Goal: Task Accomplishment & Management: Complete application form

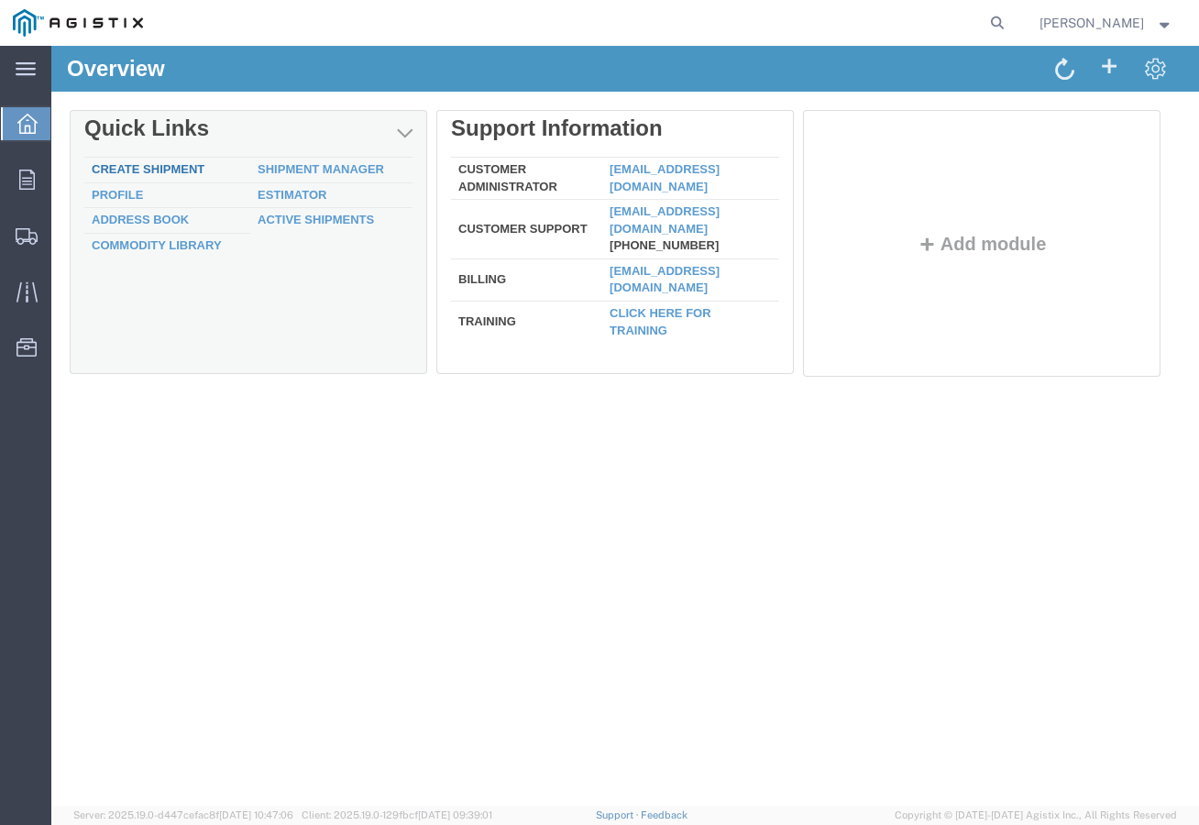
click at [181, 173] on link "Create Shipment" at bounding box center [148, 169] width 113 height 14
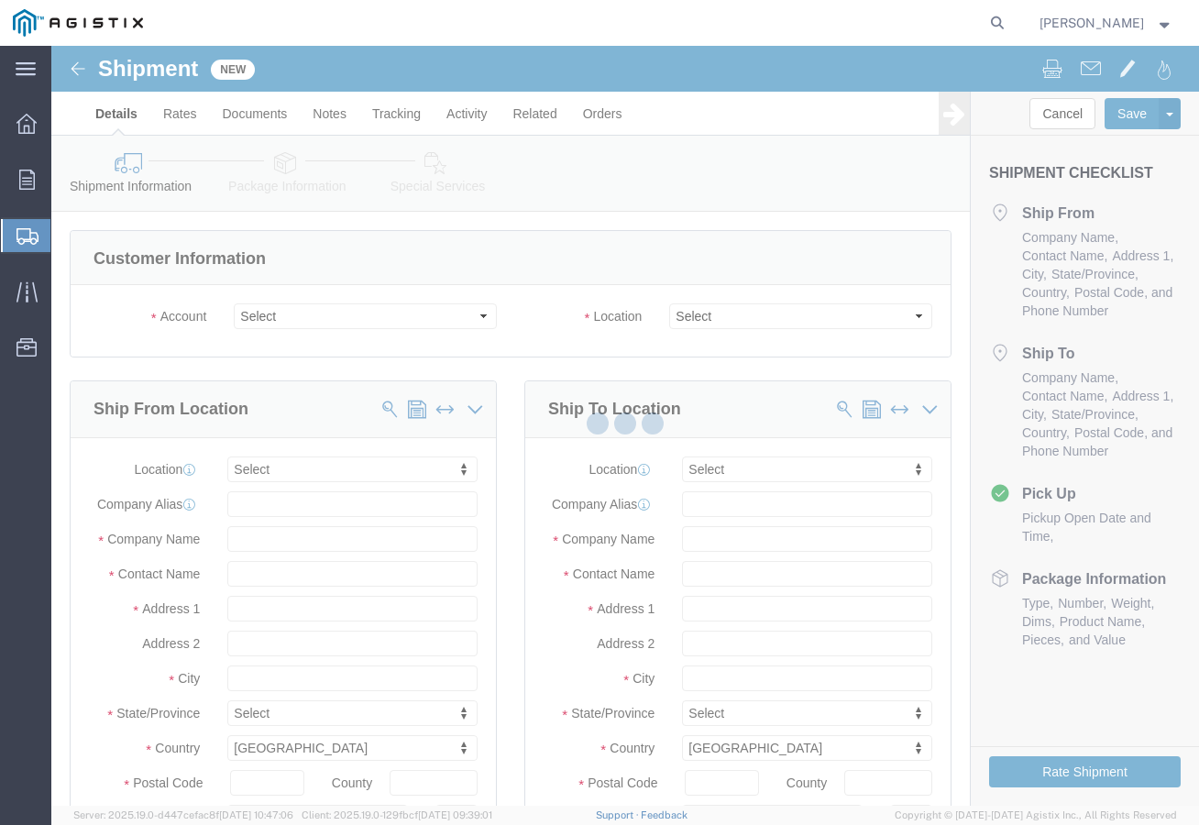
select select
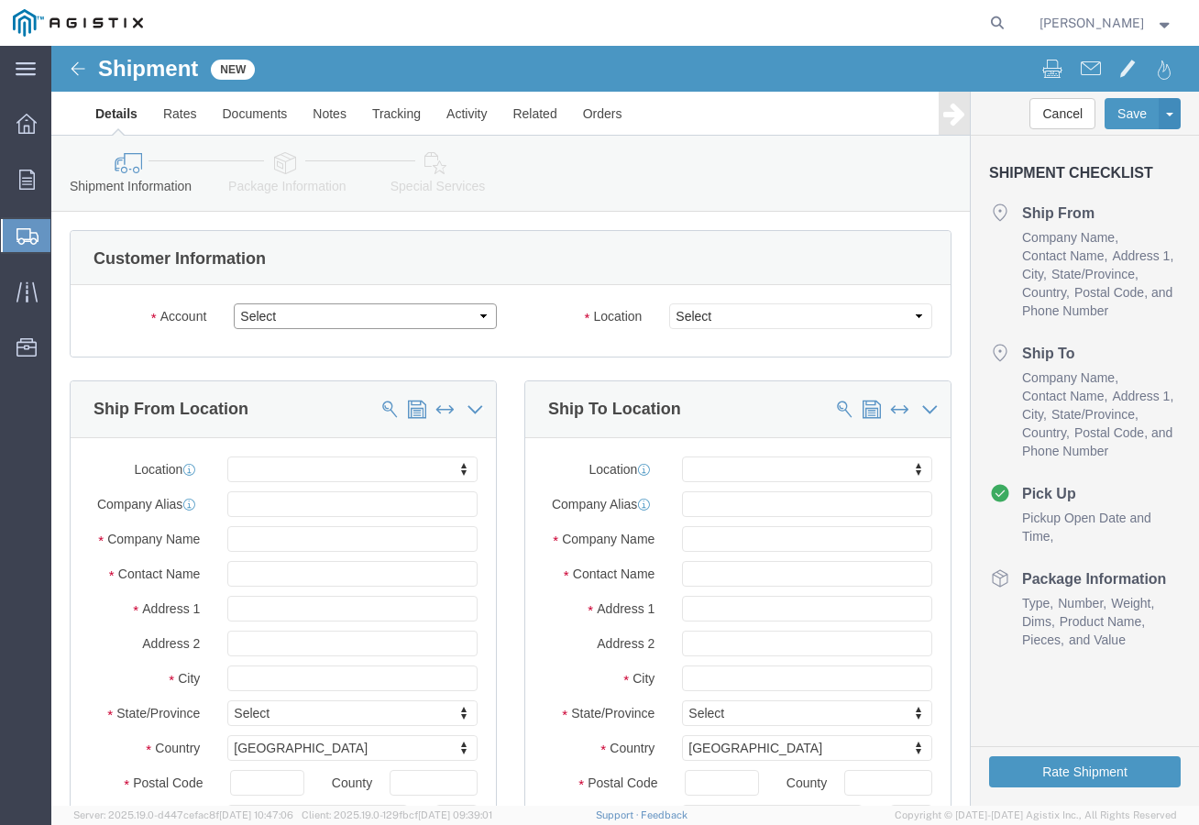
click select "Select EZ Line Pipe Support PG&E"
select select "9596"
click select "Select EZ Line Pipe Support PG&E"
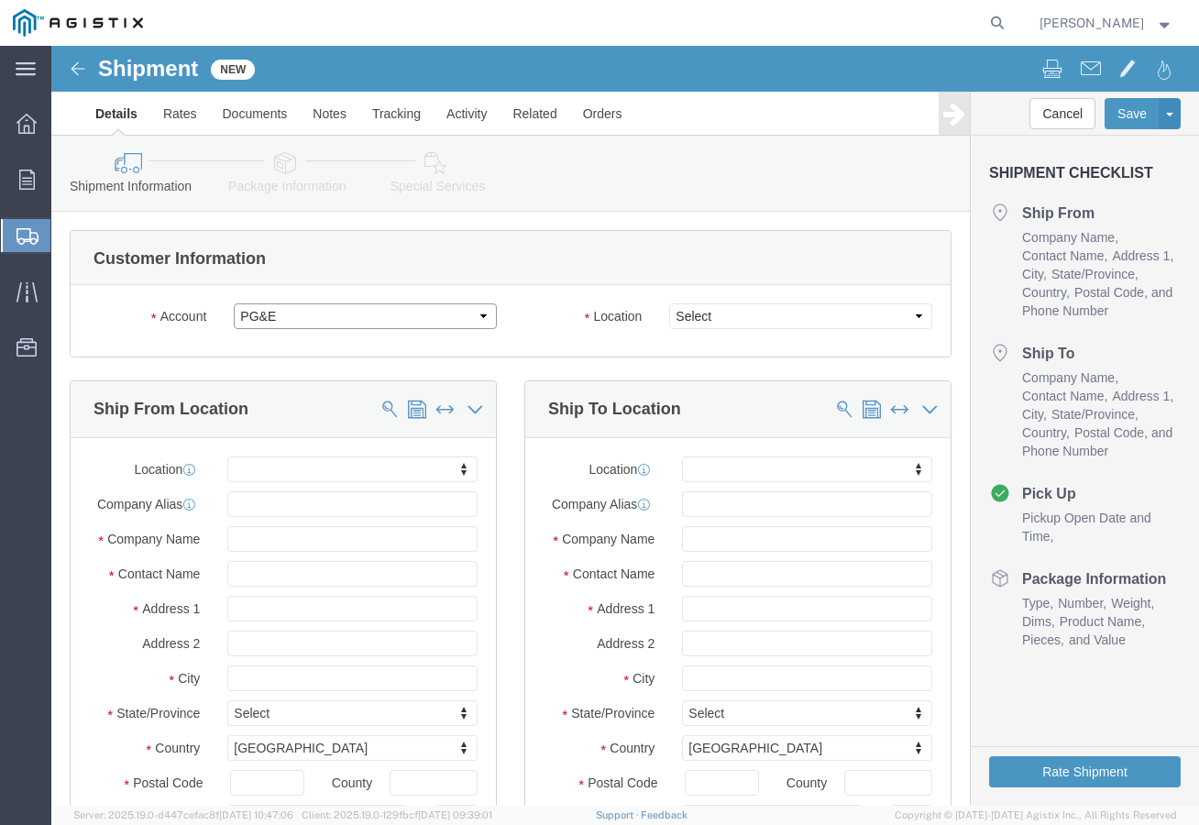
select select "PURCHORD"
select select
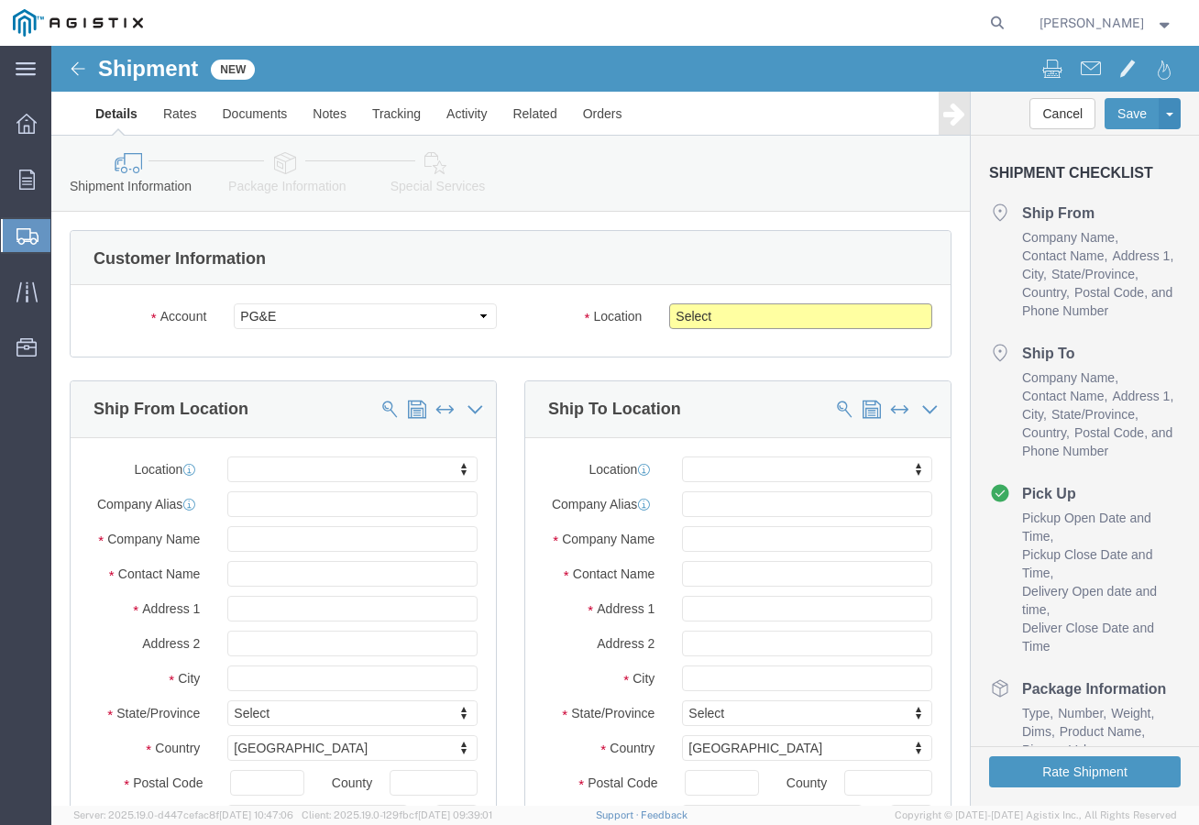
click select "Select All Others [GEOGRAPHIC_DATA] [GEOGRAPHIC_DATA] [GEOGRAPHIC_DATA] [GEOGRA…"
select select "23082"
click select "Select All Others [GEOGRAPHIC_DATA] [GEOGRAPHIC_DATA] [GEOGRAPHIC_DATA] [GEOGRA…"
click input "text"
type input "E-Z"
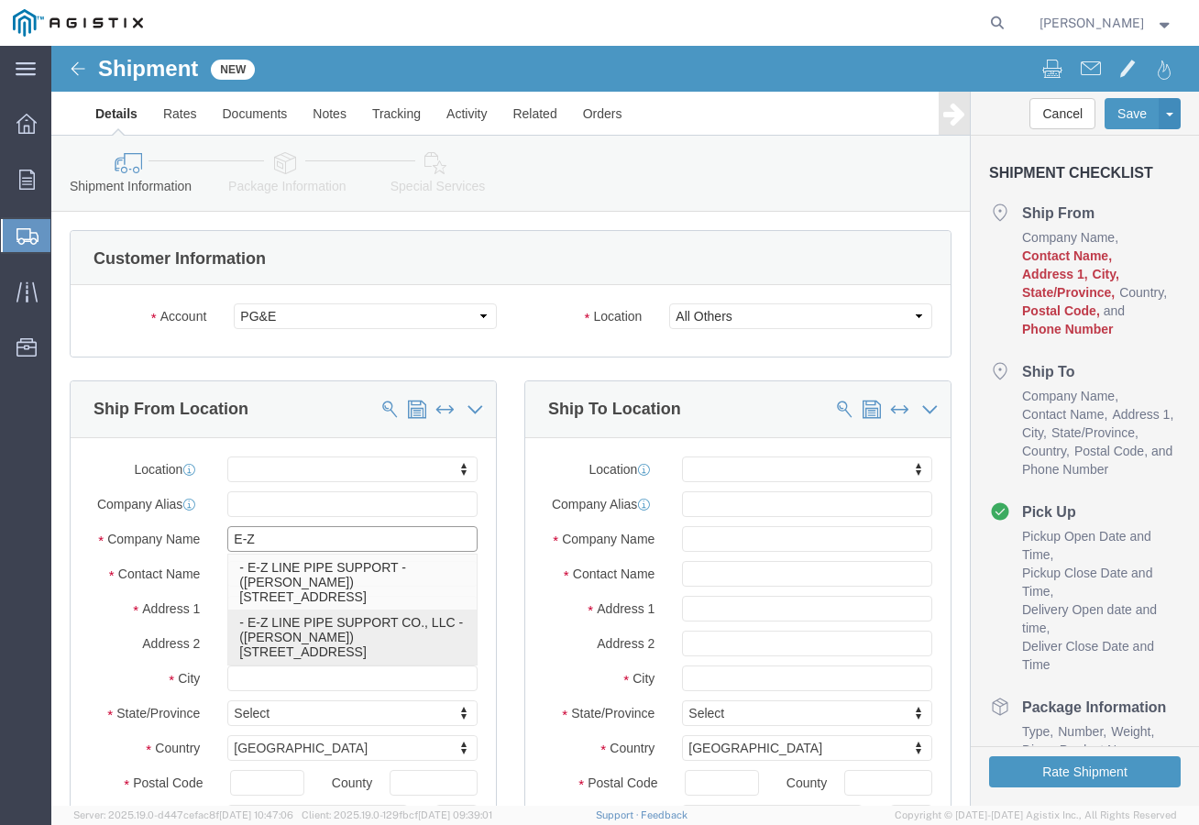
click p "- E-Z LINE PIPE SUPPORT CO., LLC - ([PERSON_NAME]) [STREET_ADDRESS]"
select select
type input "E-Z LINE PIPE SUPPORT CO., LLC"
type input "[PERSON_NAME]"
type input "[STREET_ADDRESS]"
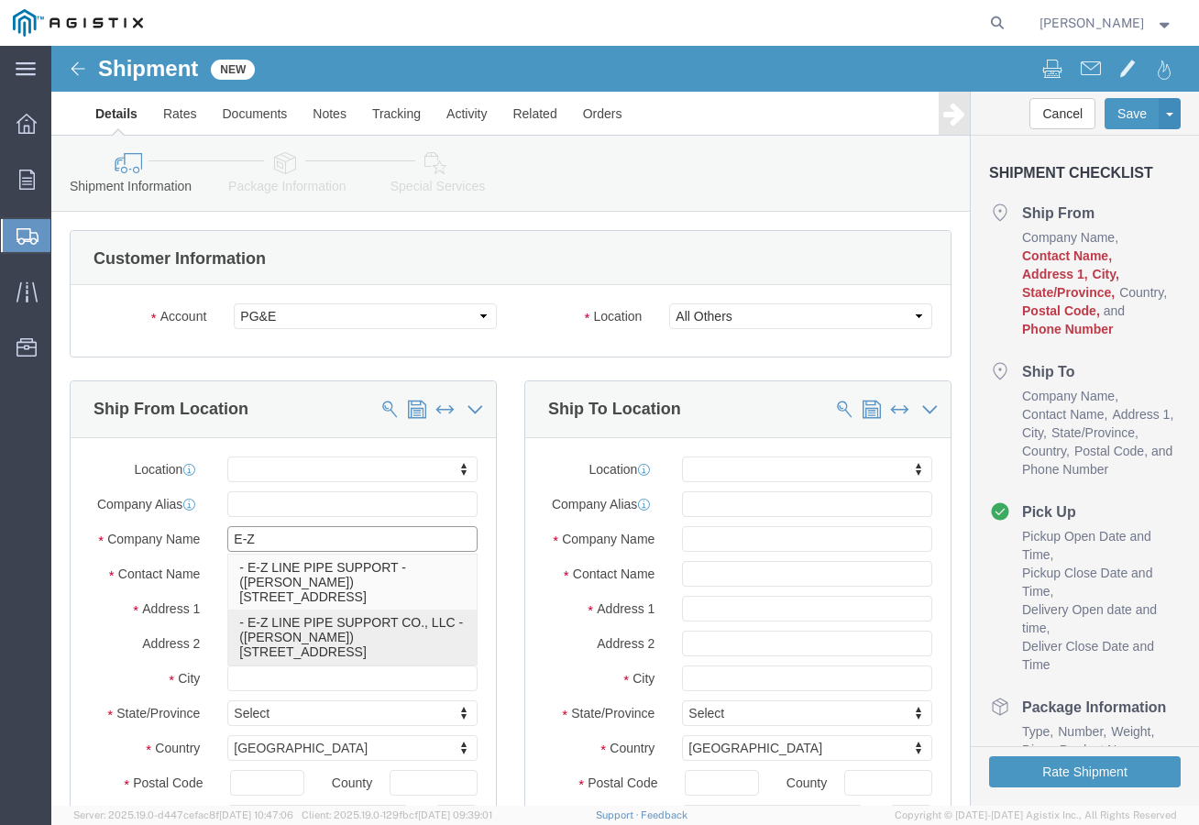
type input "[PERSON_NAME]"
type input "77511"
type input "[PHONE_NUMBER]"
type input "[EMAIL_ADDRESS][DOMAIN_NAME]"
checkbox input "true"
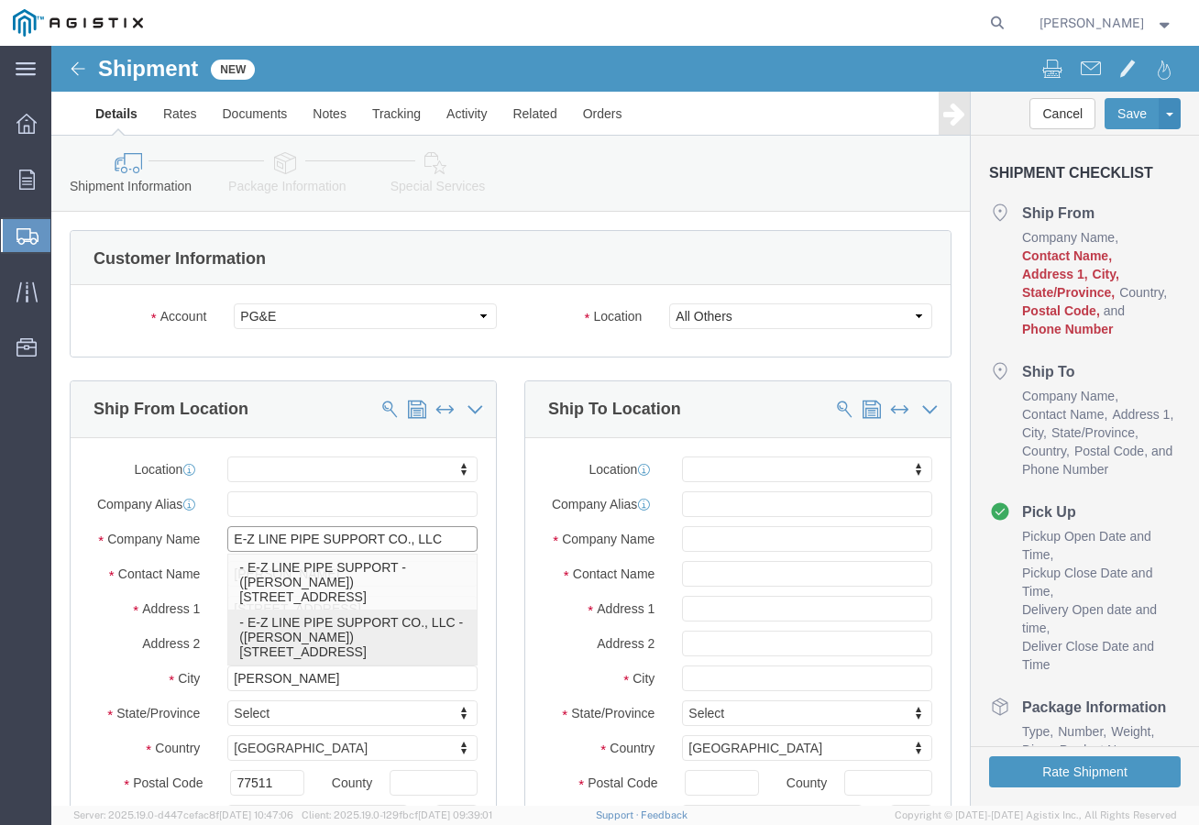
select select "[GEOGRAPHIC_DATA]"
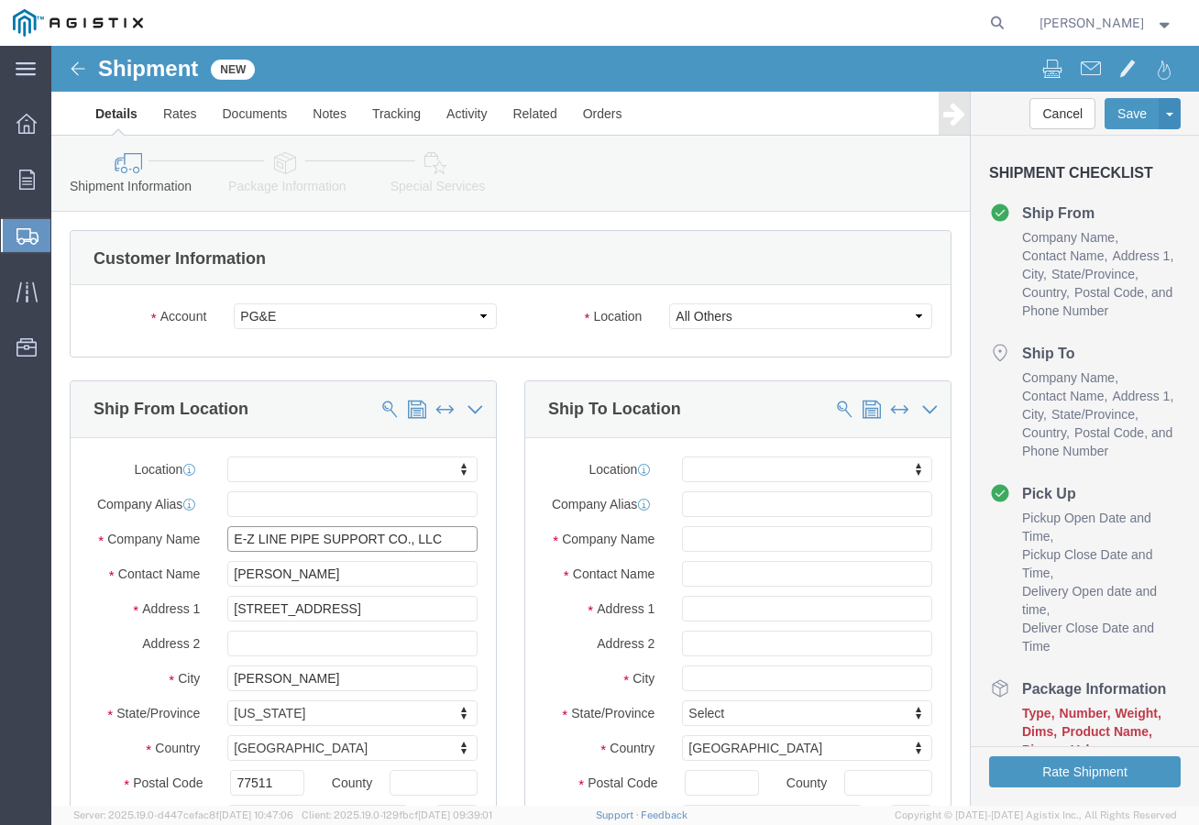
type input "E-Z LINE PIPE SUPPORT CO., LLC"
click input "text"
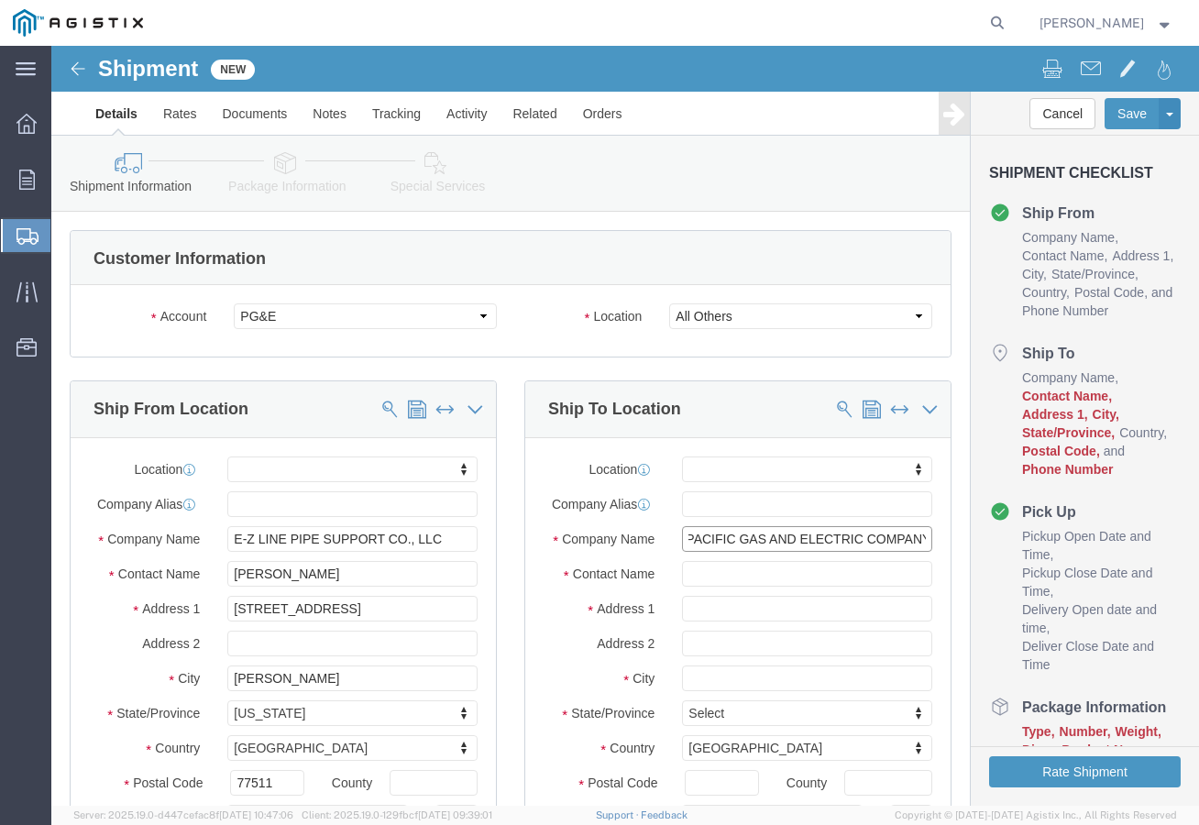
scroll to position [0, 11]
type input "PACIFIC GAS AND ELECTRIC COMPANY"
click input "text"
type input "[PERSON_NAME]"
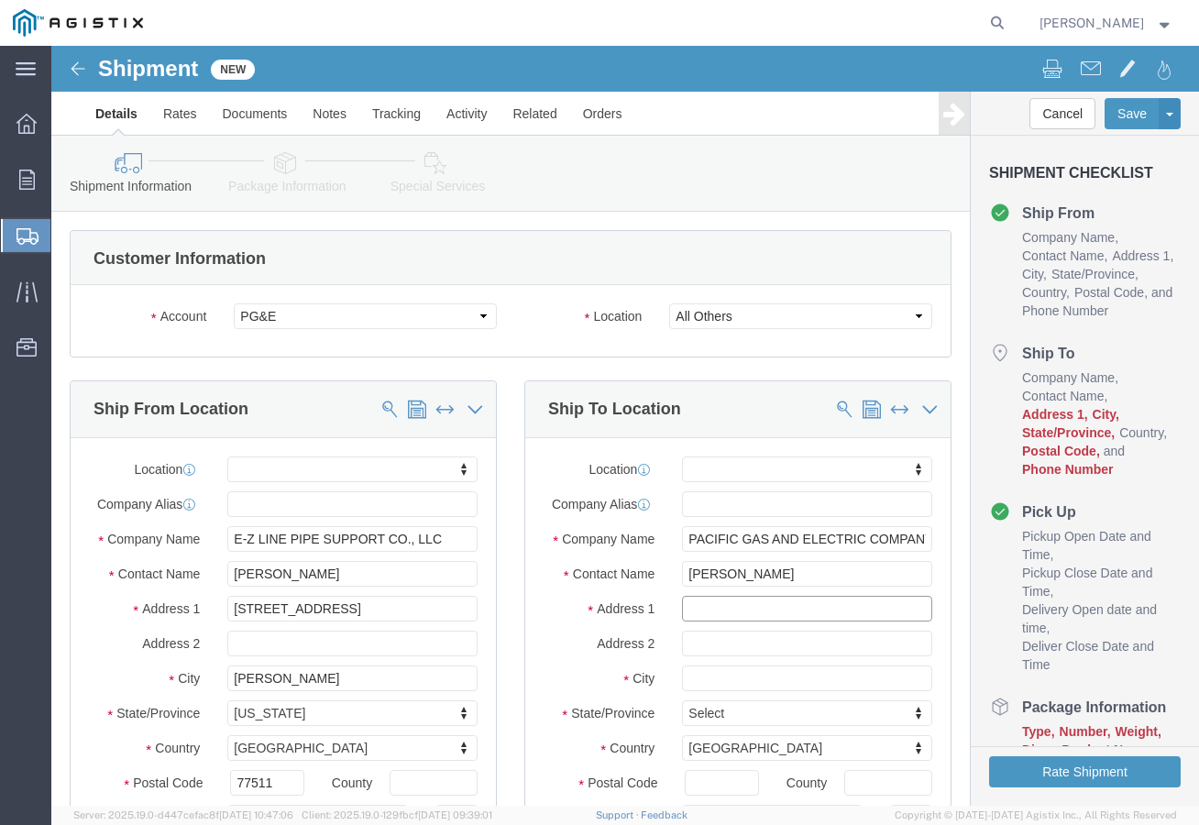
click input "text"
type input "[STREET_ADDRESS]"
select select
click input "text"
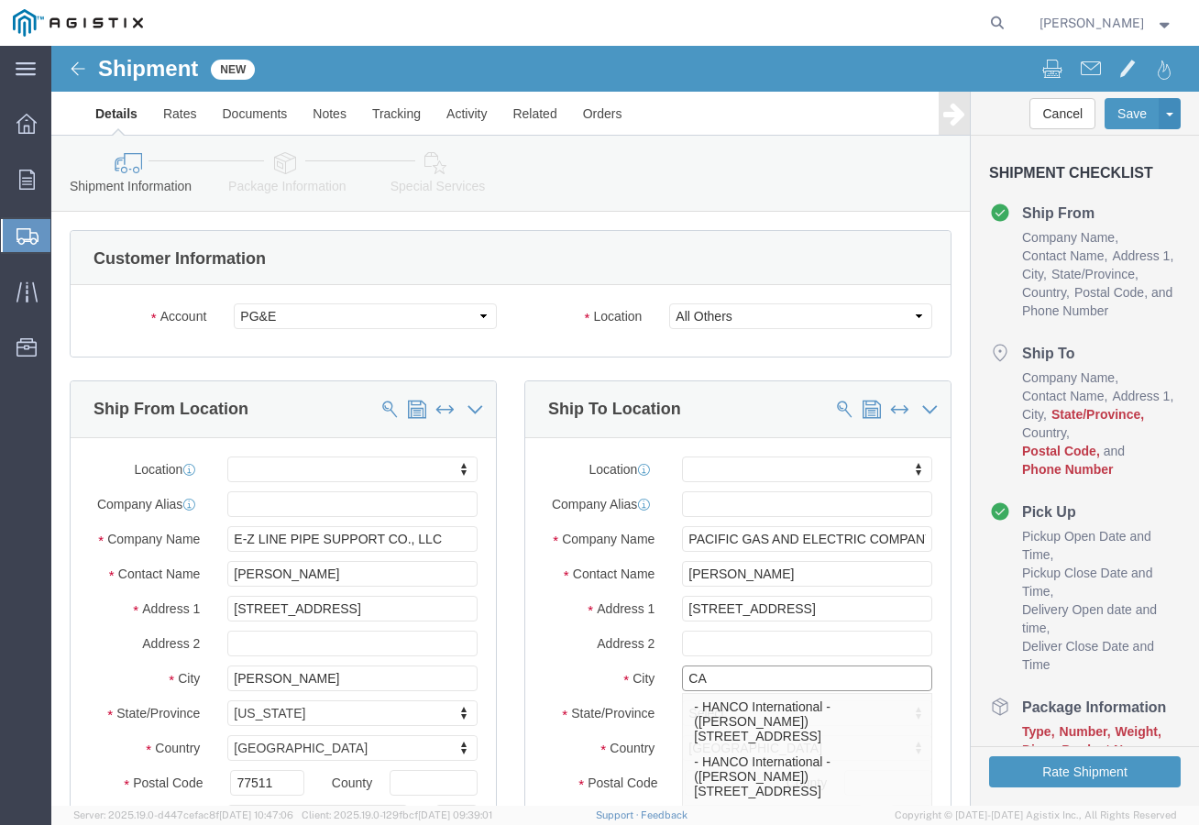
type input "C"
type input "[GEOGRAPHIC_DATA]"
click div "State/Province Select Select [US_STATE] [US_STATE] [US_STATE] [US_STATE] Armed …"
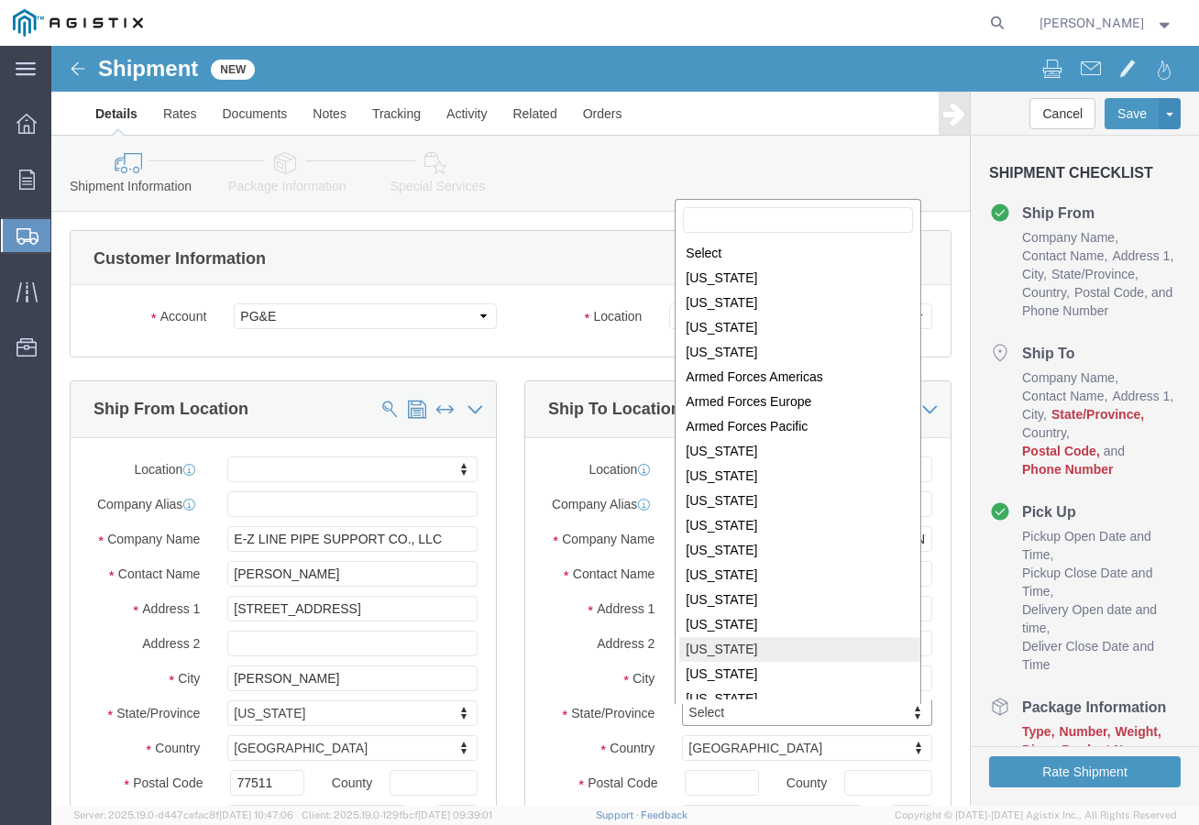
scroll to position [3, 0]
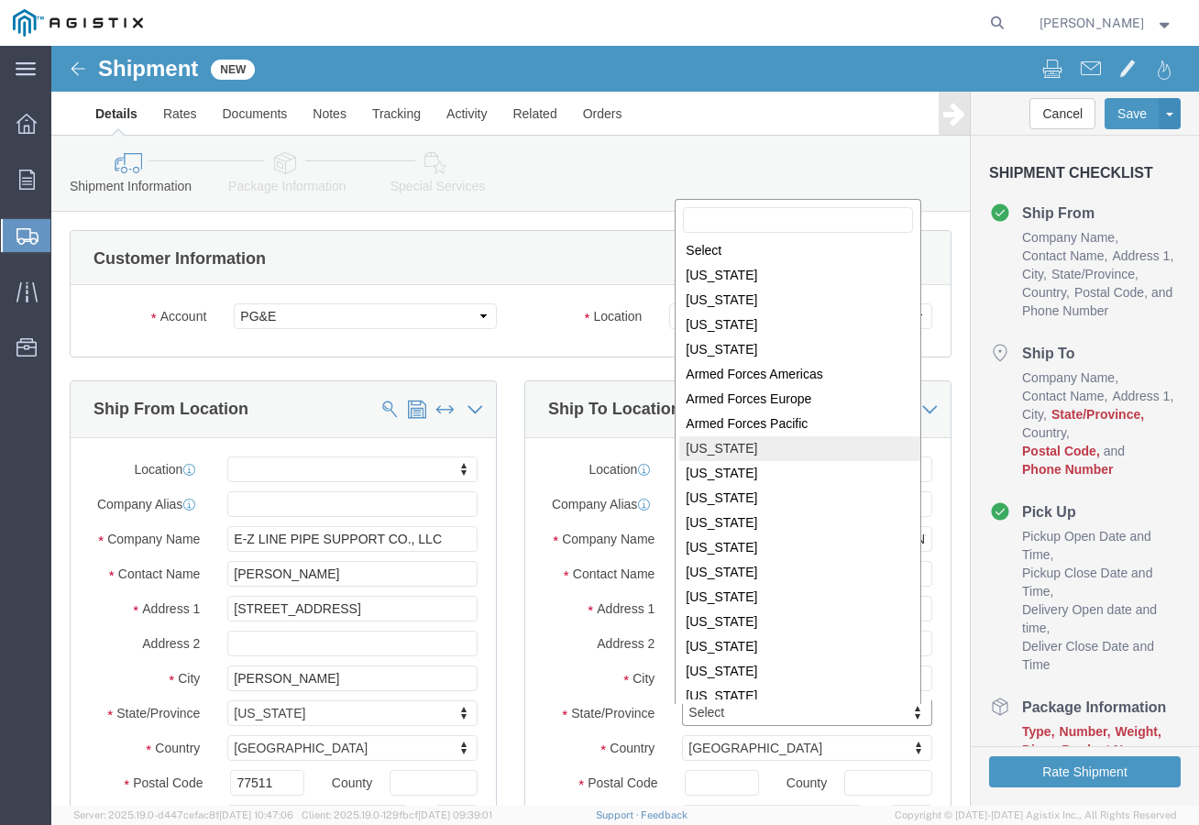
select select
select select "CA"
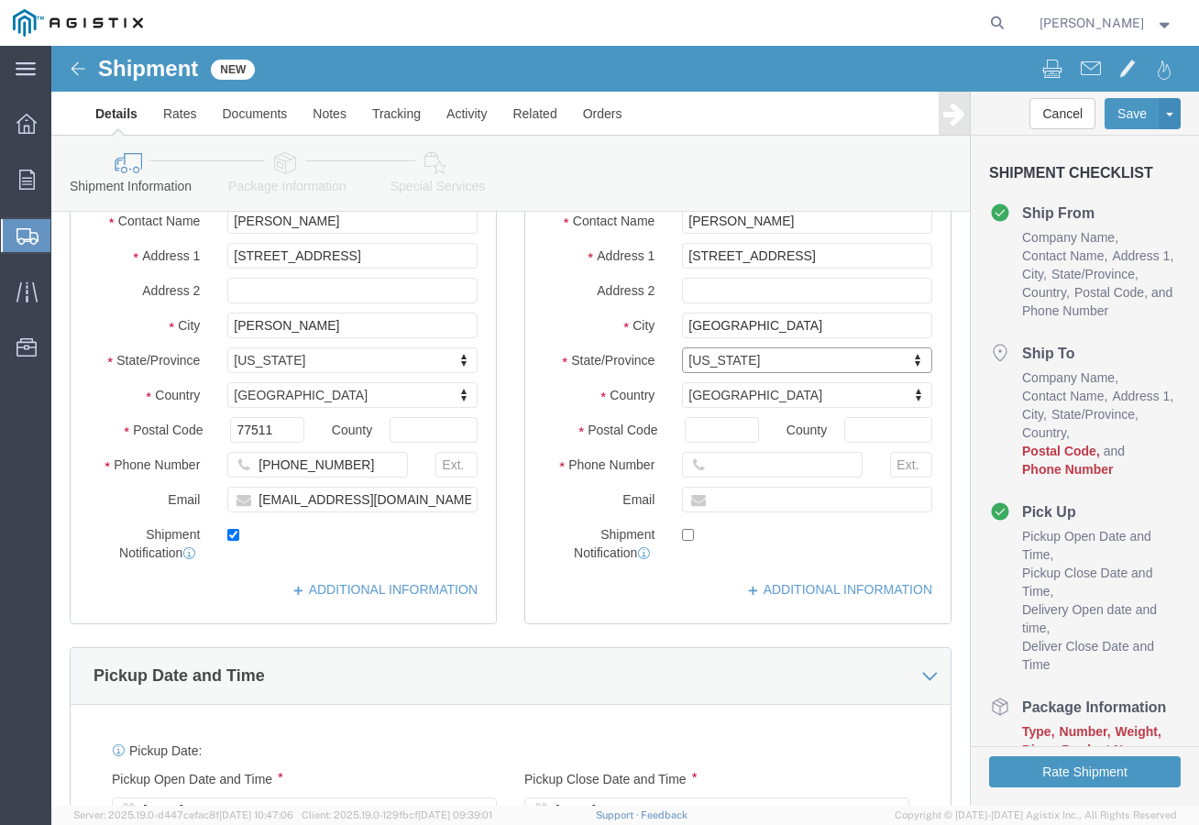
scroll to position [367, 0]
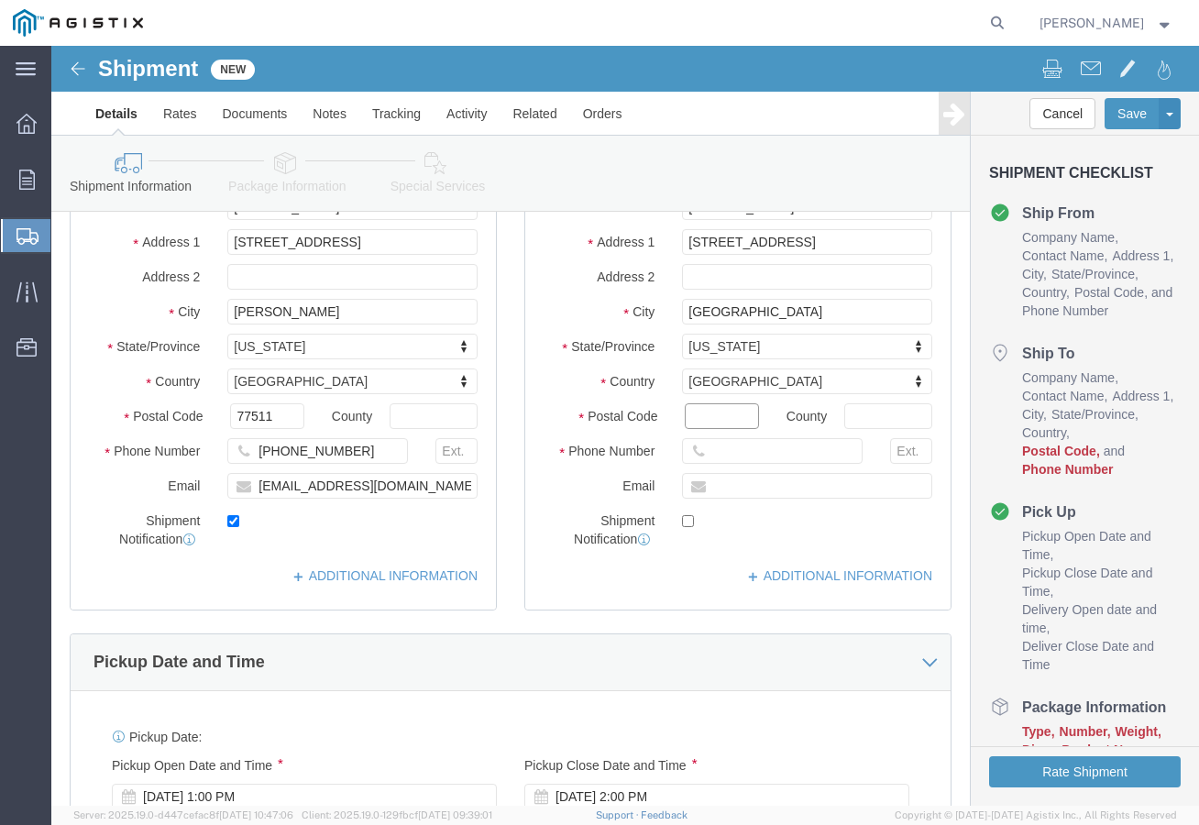
click input "Postal Code"
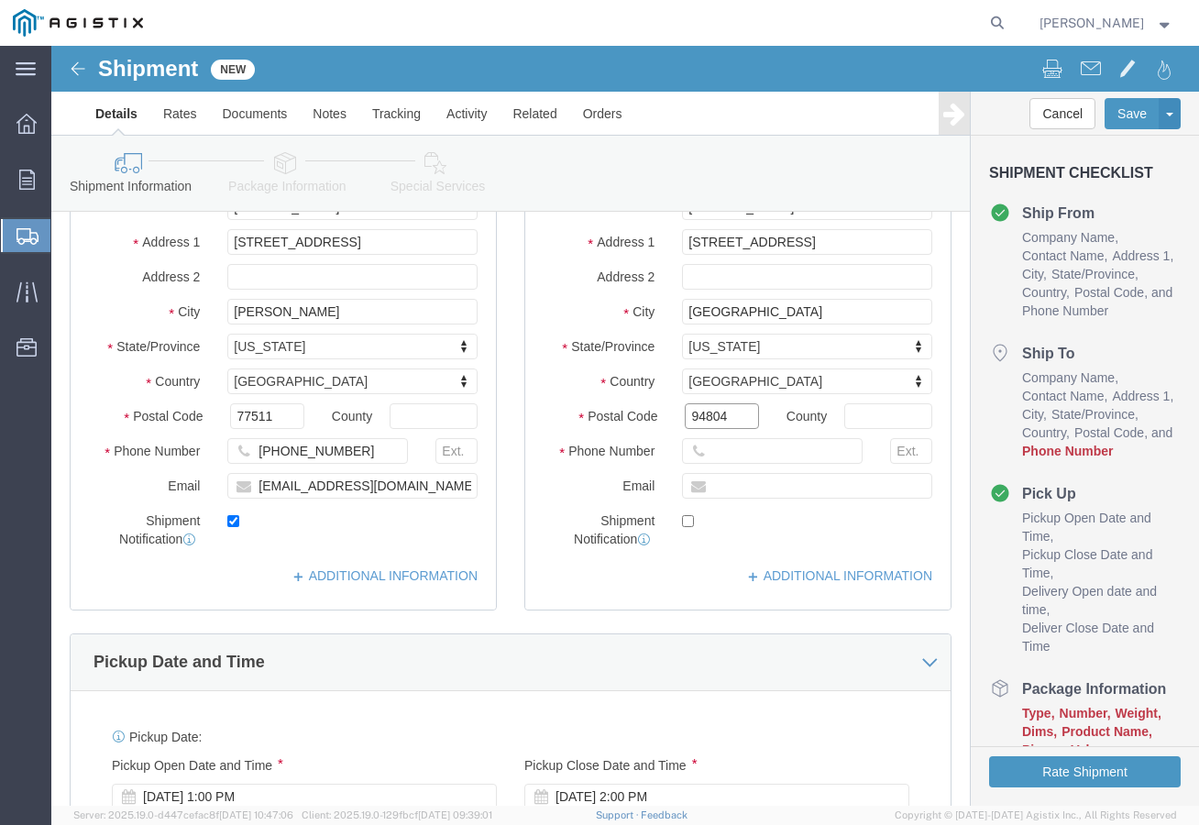
type input "94804"
select select
click input "text"
type input "7077478421"
click input "text"
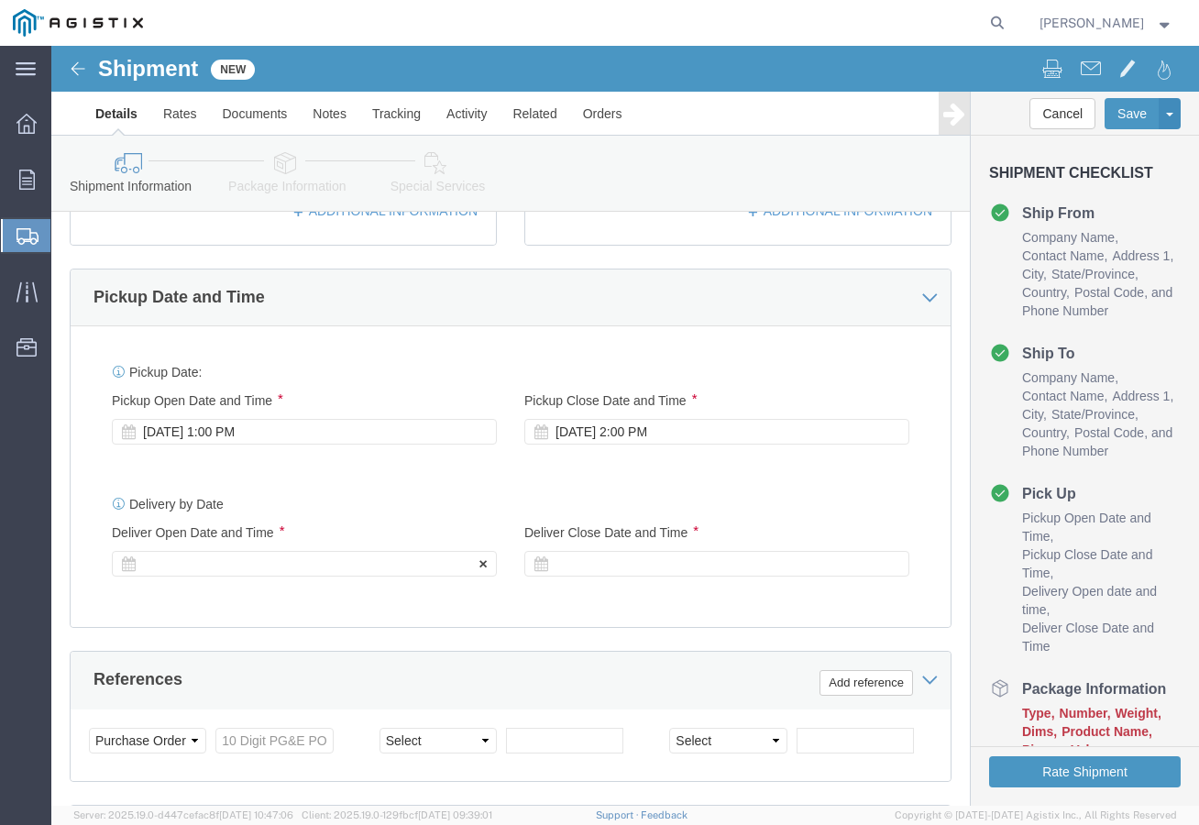
scroll to position [733, 0]
type input "[EMAIL_ADDRESS][PERSON_NAME][DOMAIN_NAME]"
checkbox input "true"
click div "[DATE] 1:00 PM"
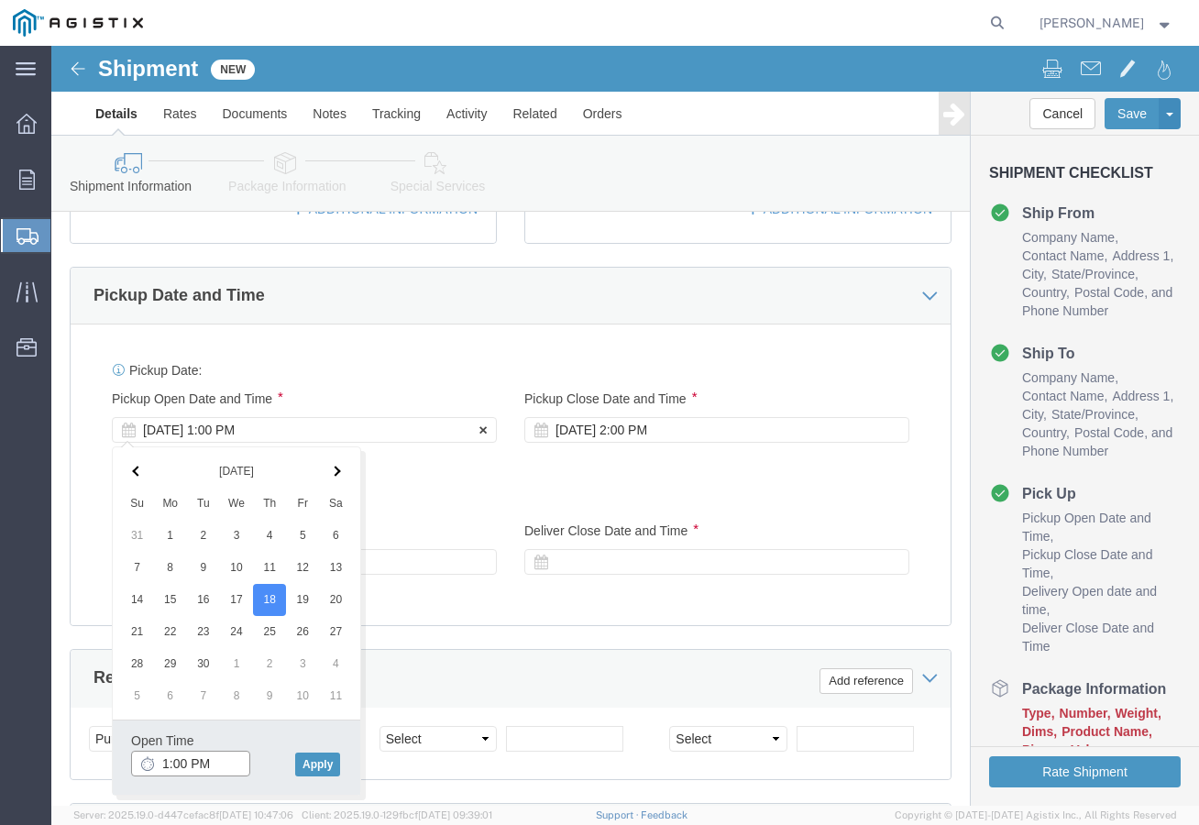
scroll to position [0, 0]
click div "[DATE] 1:00 PM"
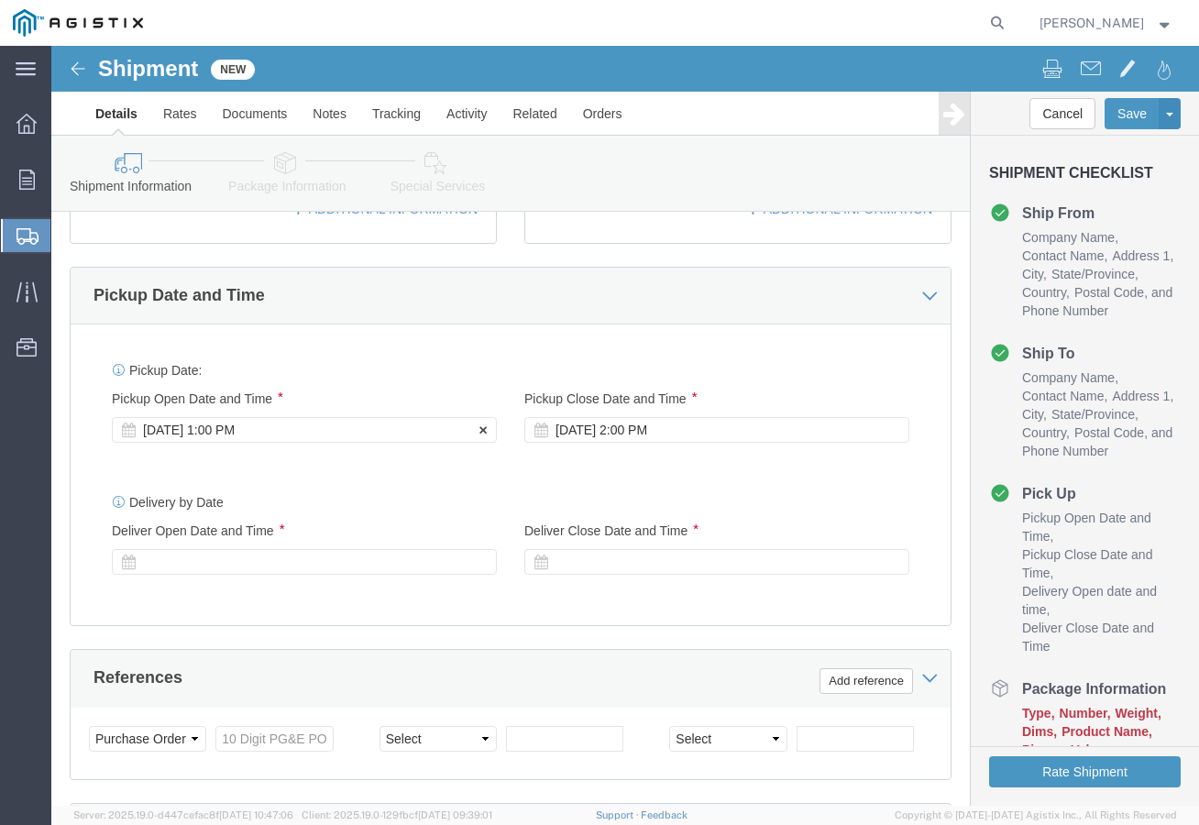
click div "[DATE] 1:00 PM"
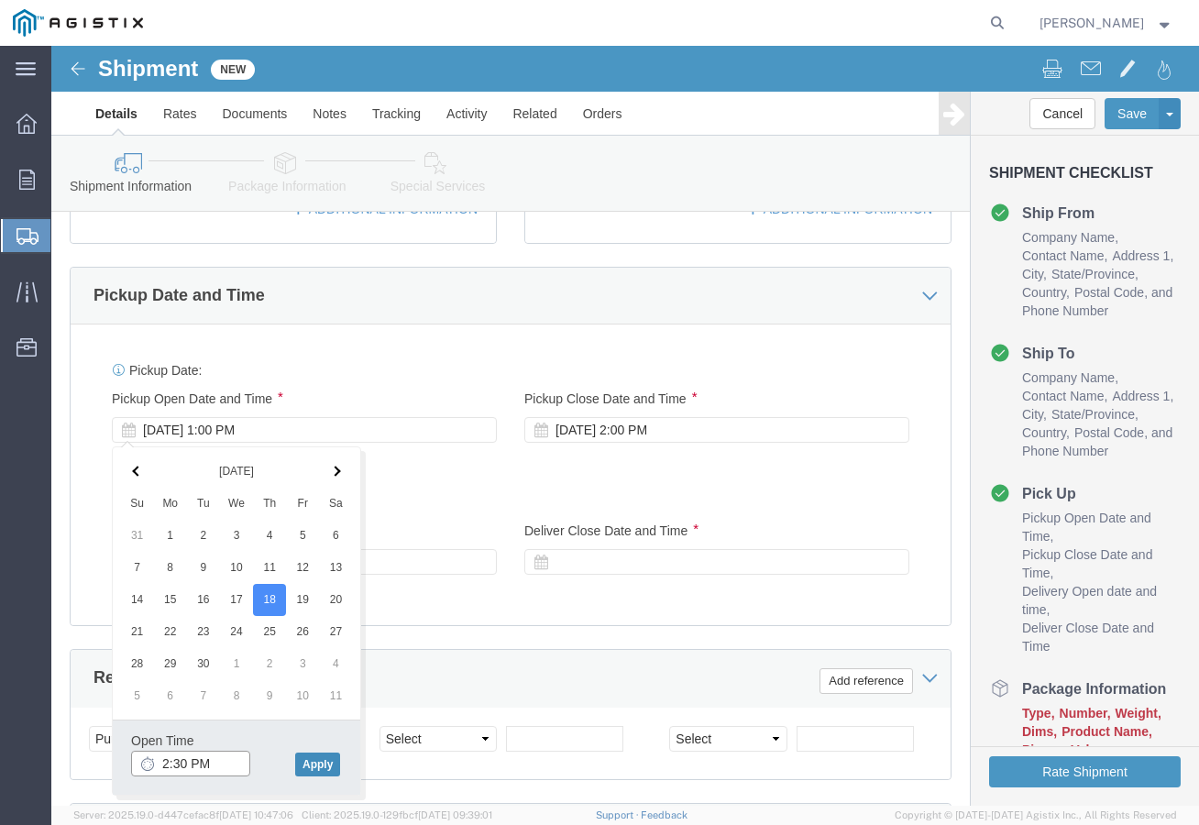
type input "2:30 PM"
click button "Apply"
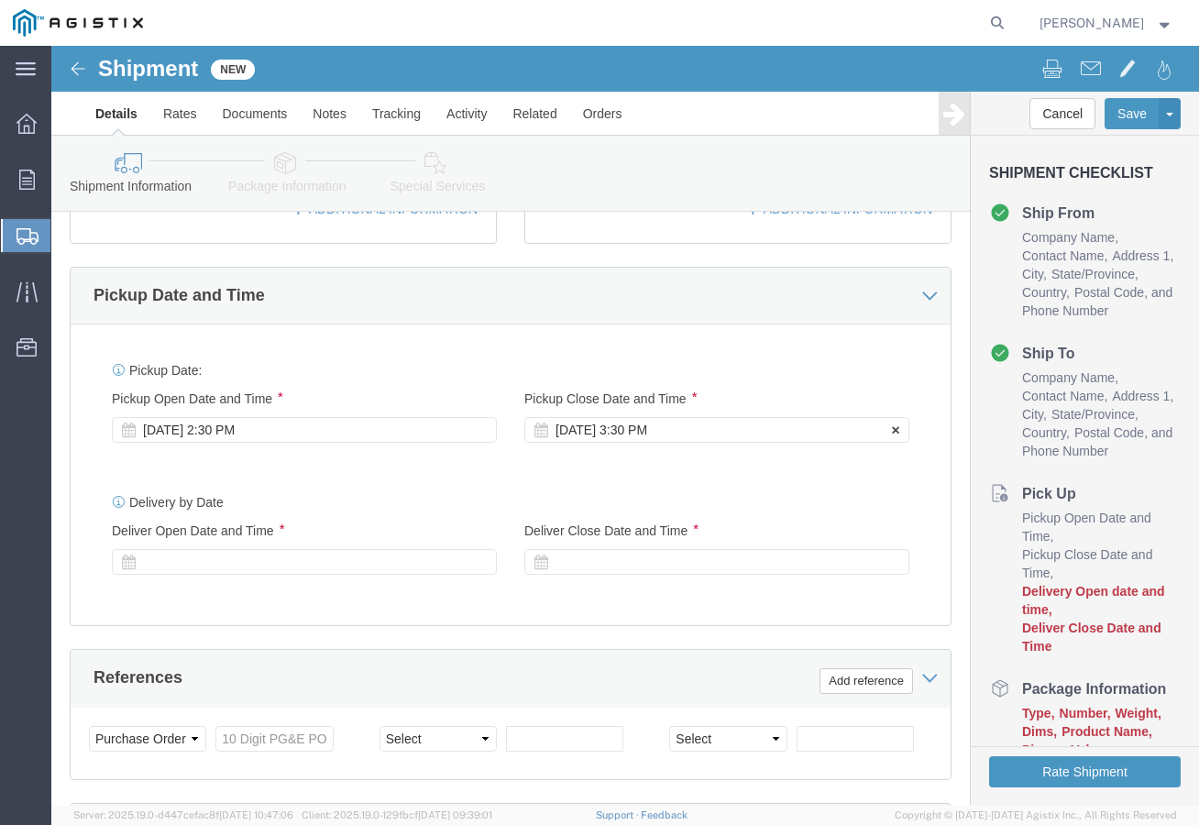
click div "[DATE] 3:30 PM"
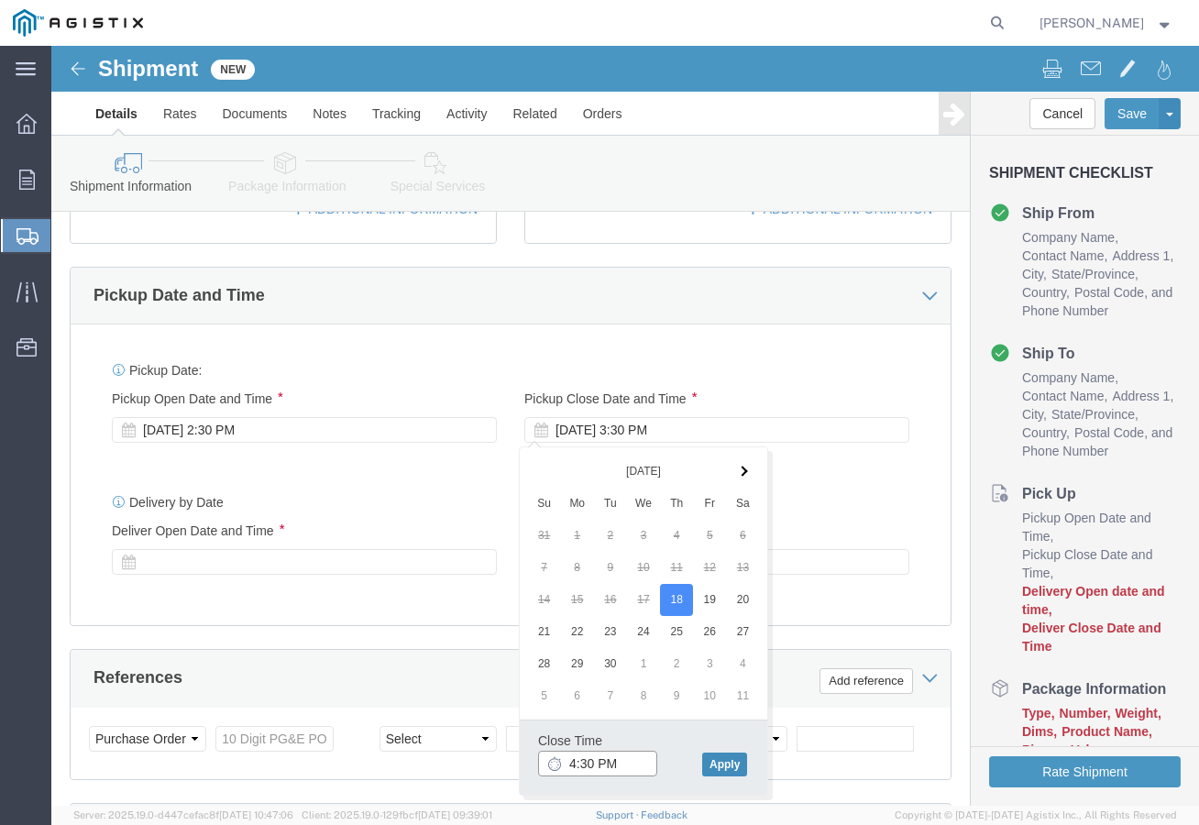
type input "4:30 PM"
click button "Apply"
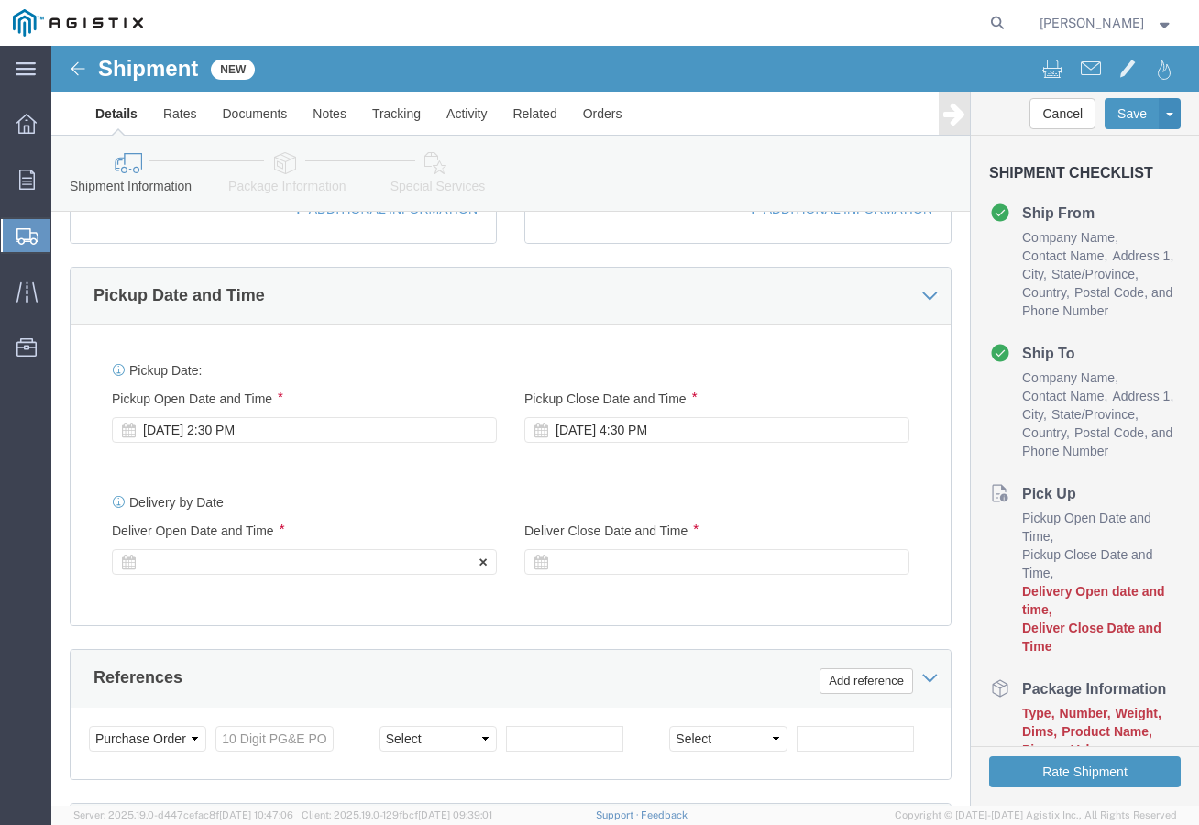
click div
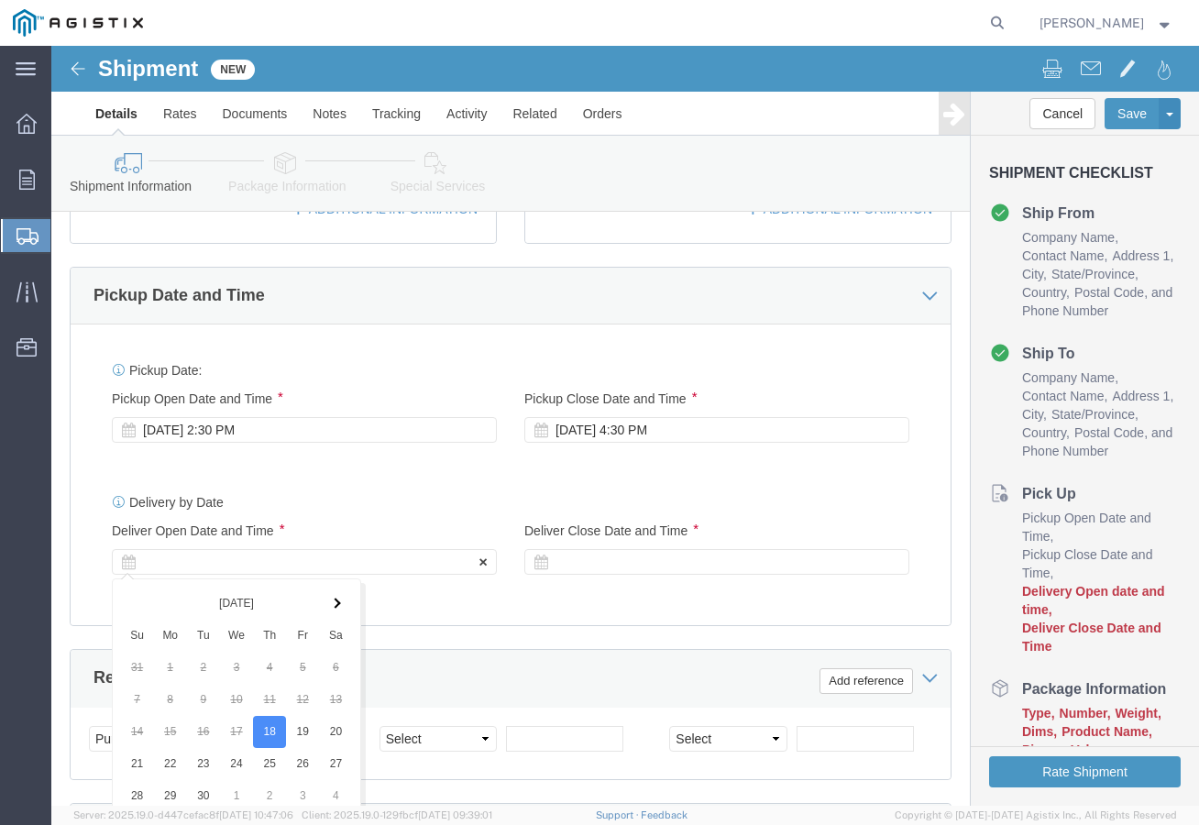
scroll to position [1112, 0]
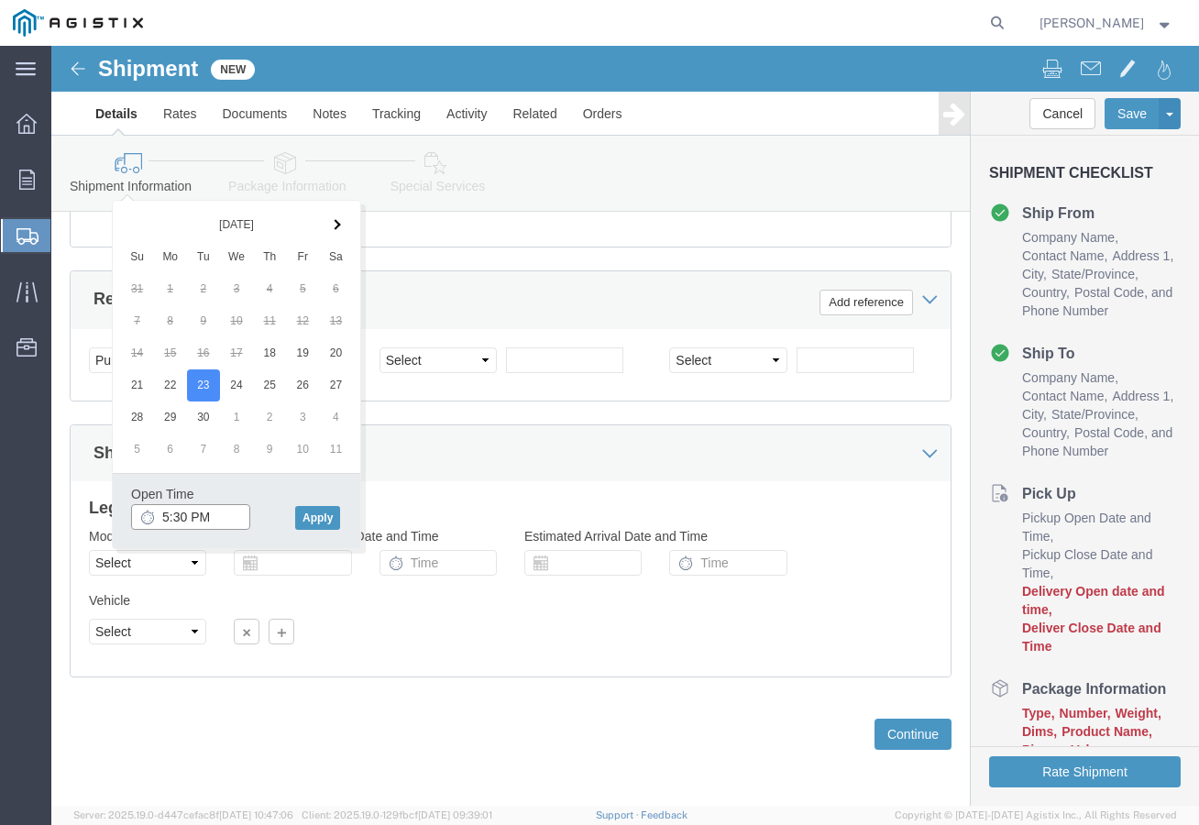
click input "5:30 PM"
click input "8:30 PM"
type input "8:30 AM"
click button "Apply"
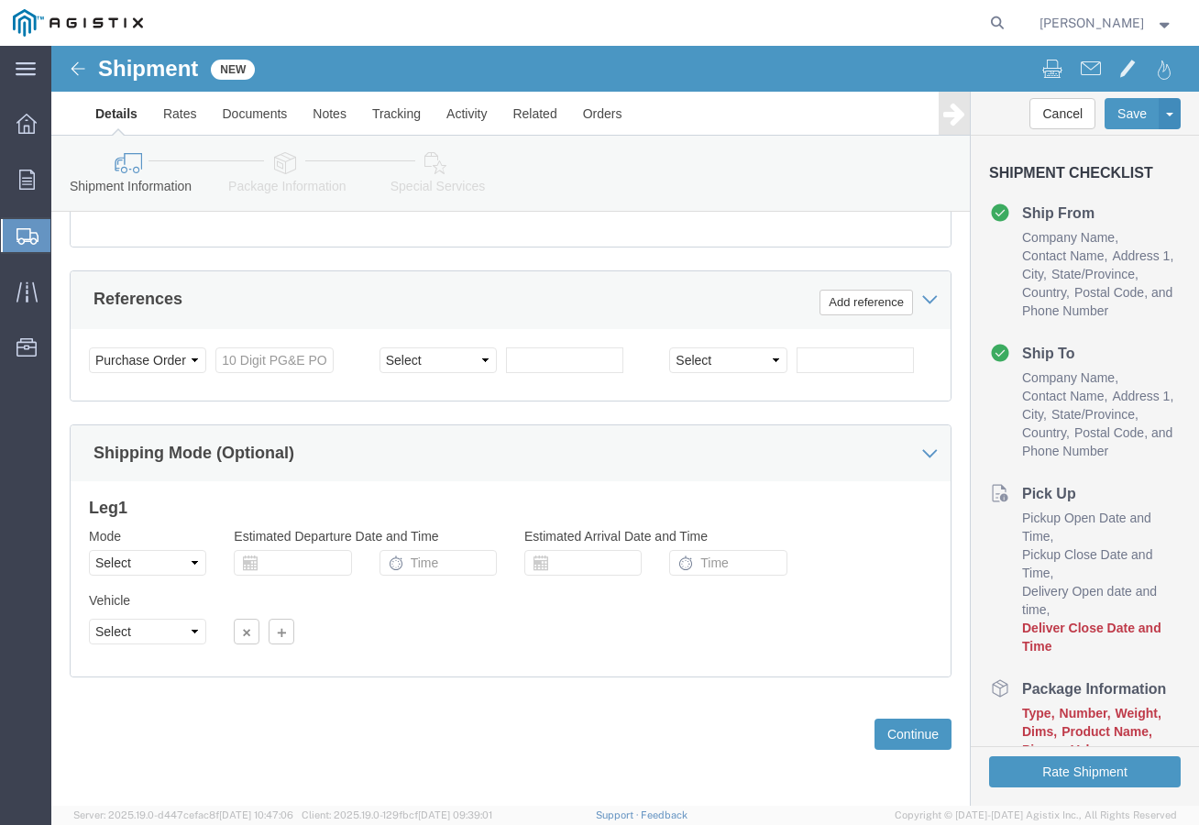
scroll to position [929, 0]
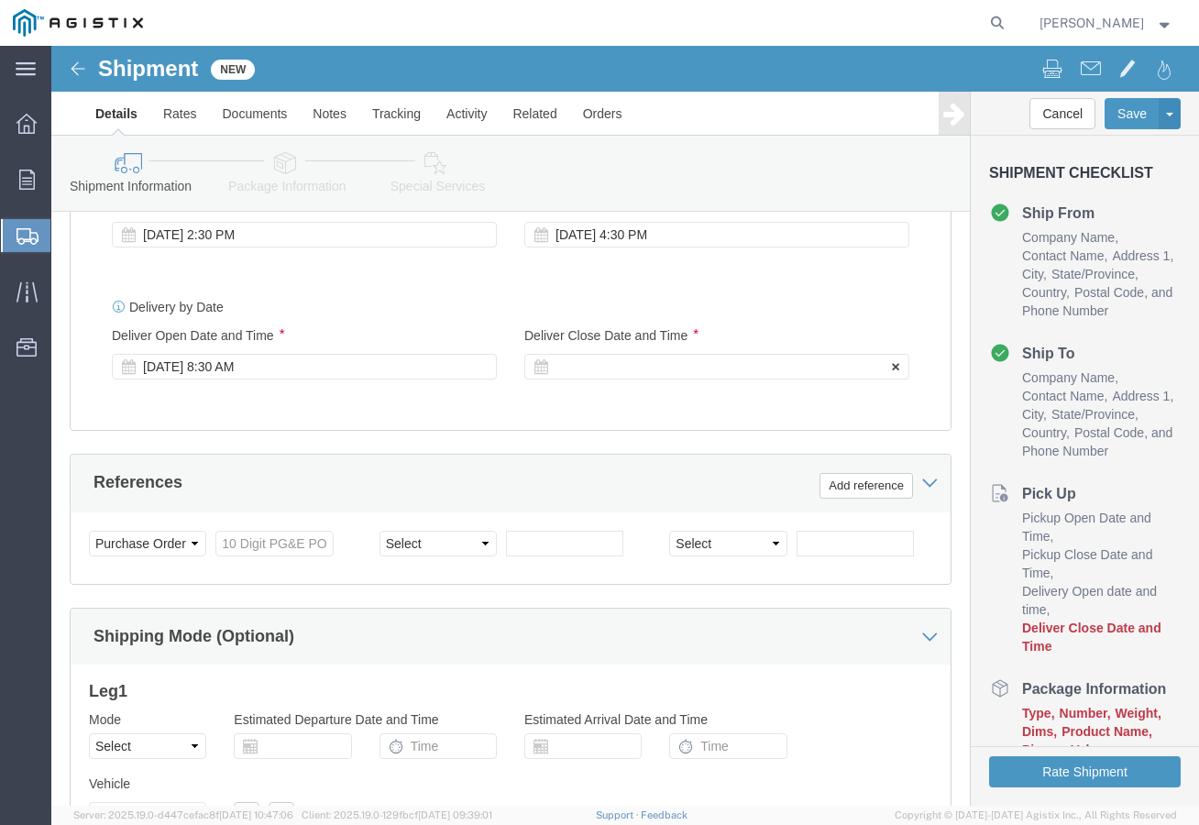
click div
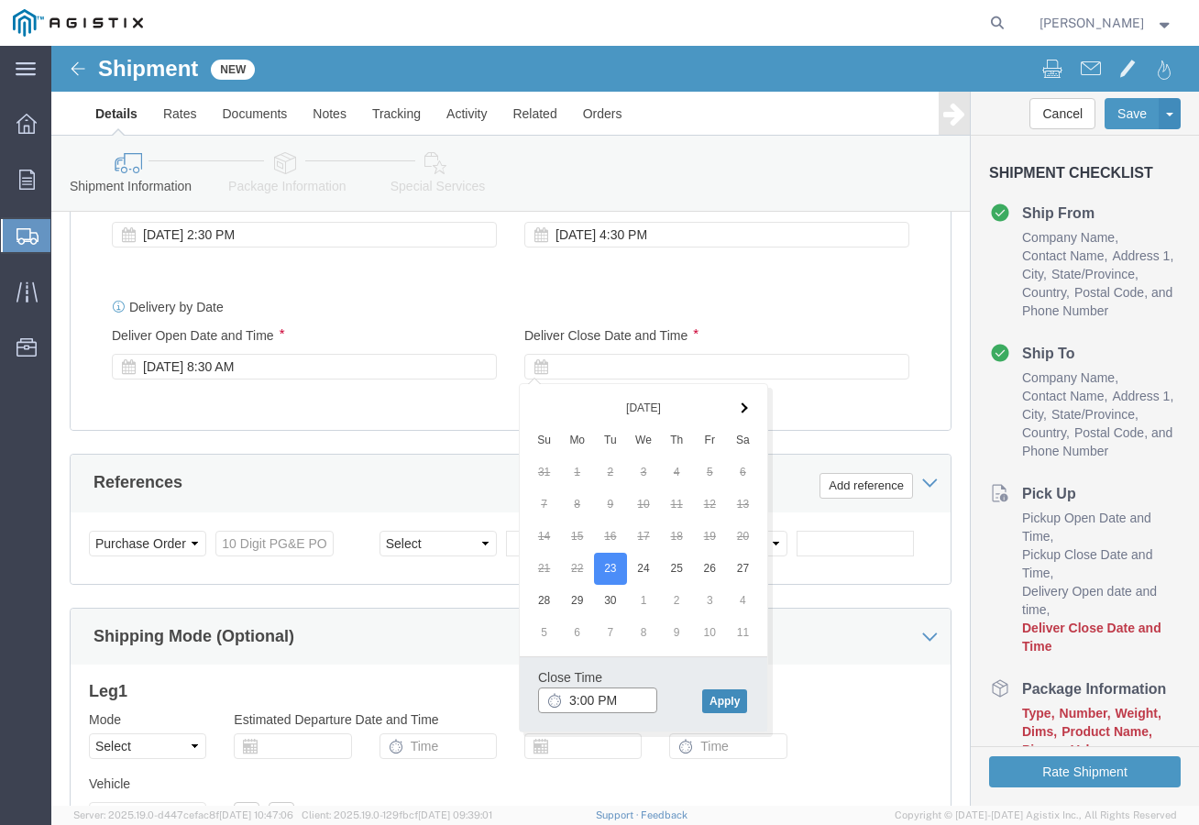
type input "3:00 PM"
click button "Apply"
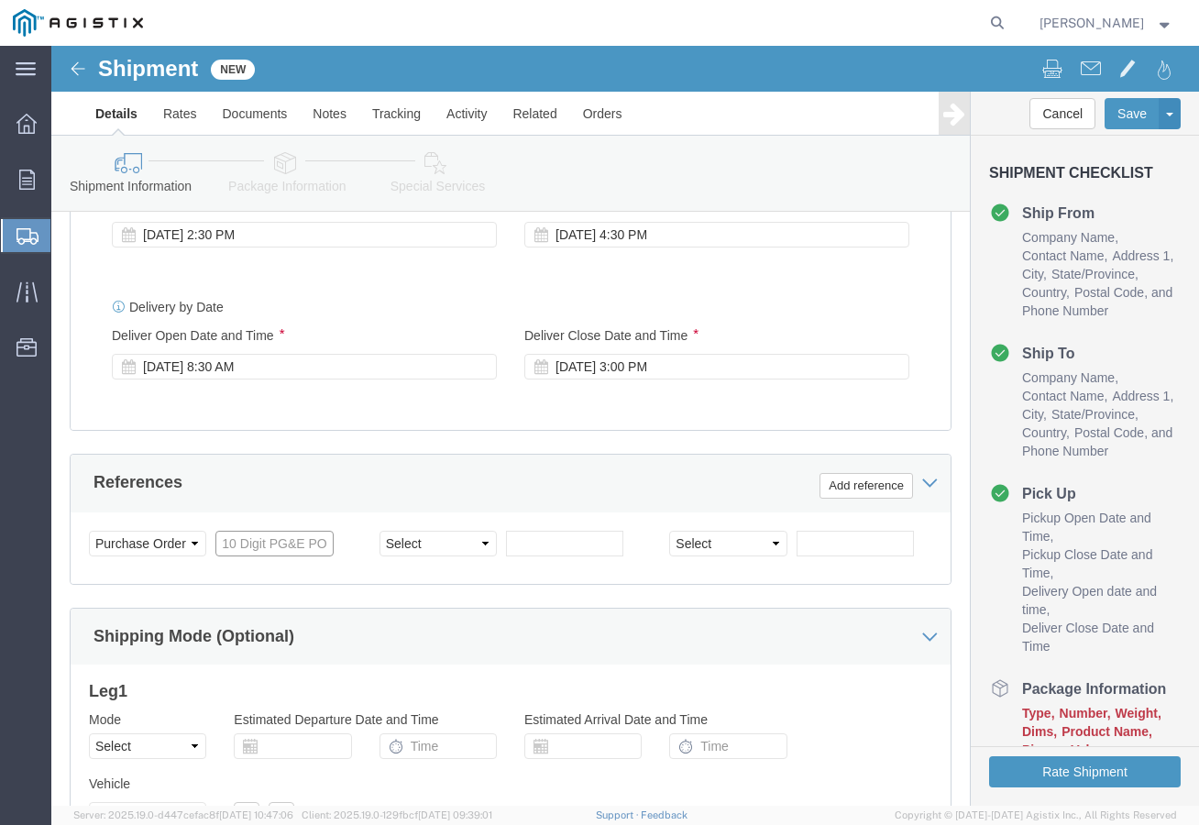
click input "text"
type input "2701239563"
click select "Select Account Type Activity ID Airline Appointment Number ASN Batch Request # …"
select select "JOBNUM"
click select "Select Account Type Activity ID Airline Appointment Number ASN Batch Request # …"
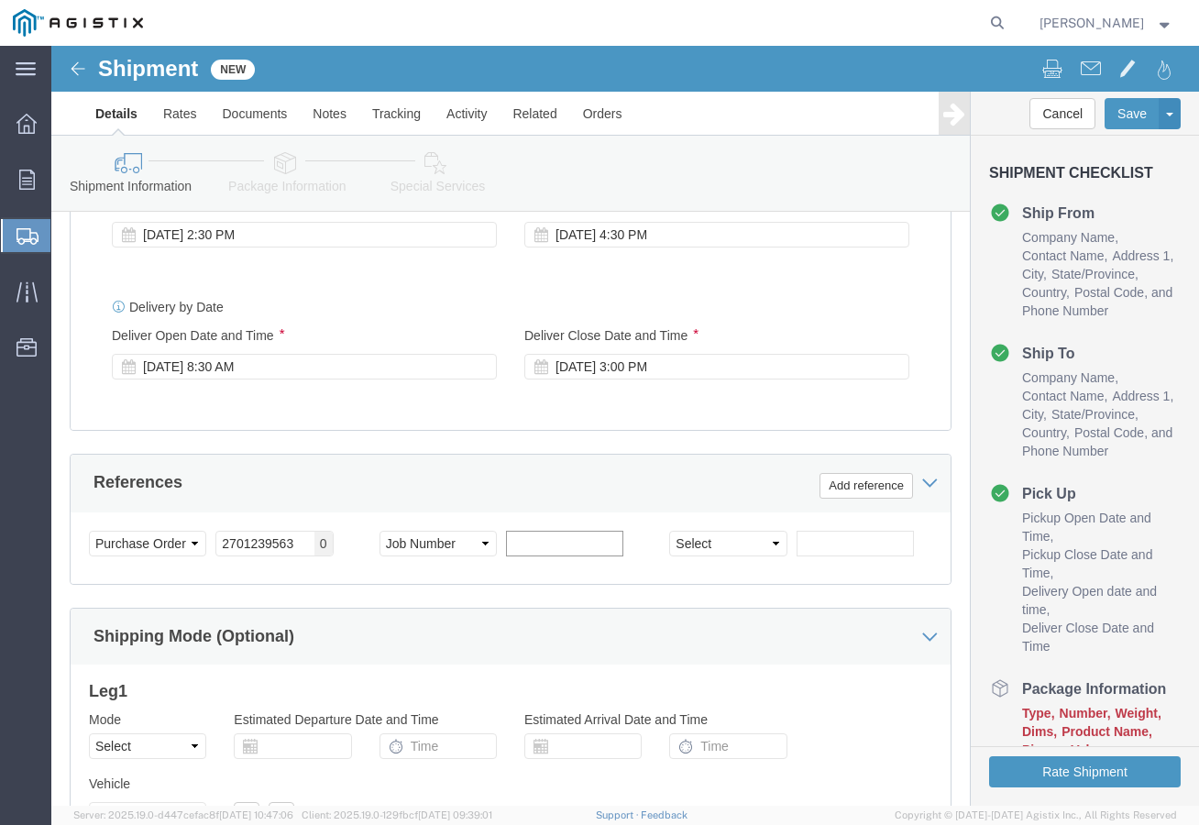
click input "text"
type input "260059"
click select "Select Account Type Activity ID Airline Appointment Number ASN Batch Request # …"
select select "ORDERNUM"
click select "Select Account Type Activity ID Airline Appointment Number ASN Batch Request # …"
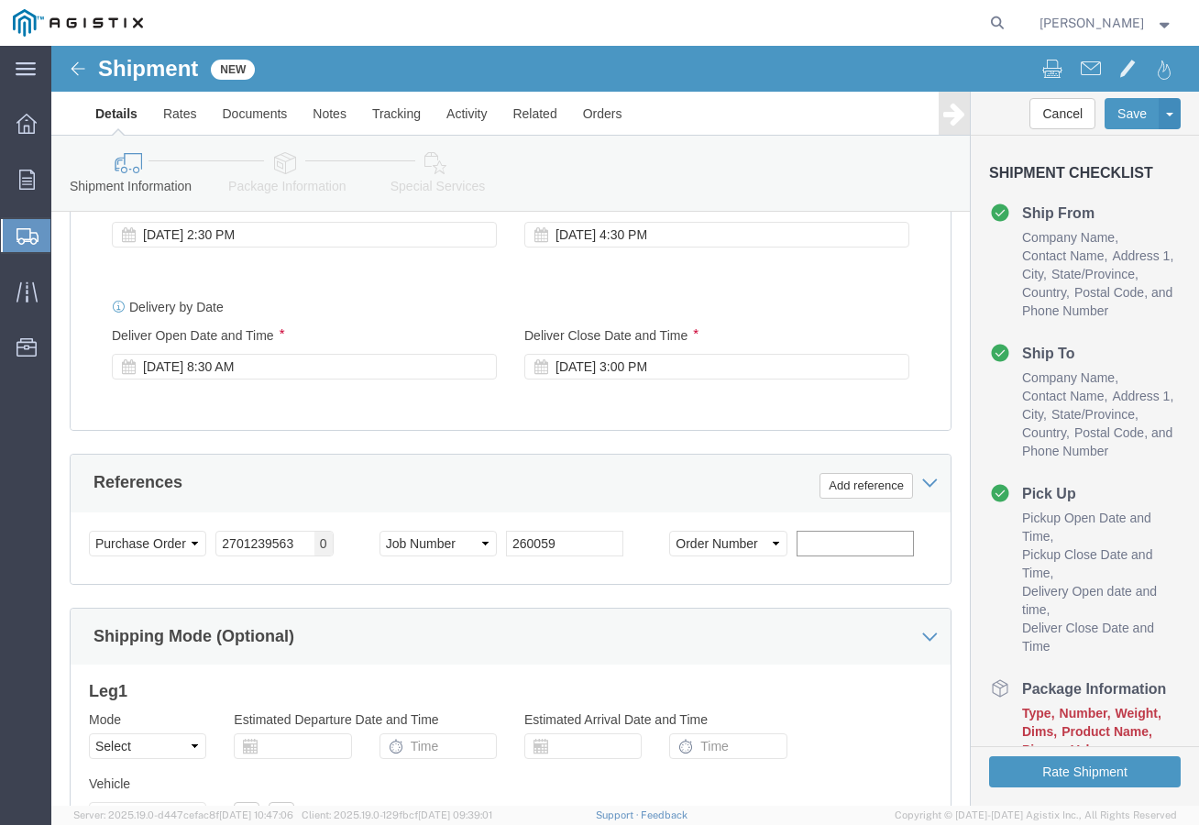
click input "text"
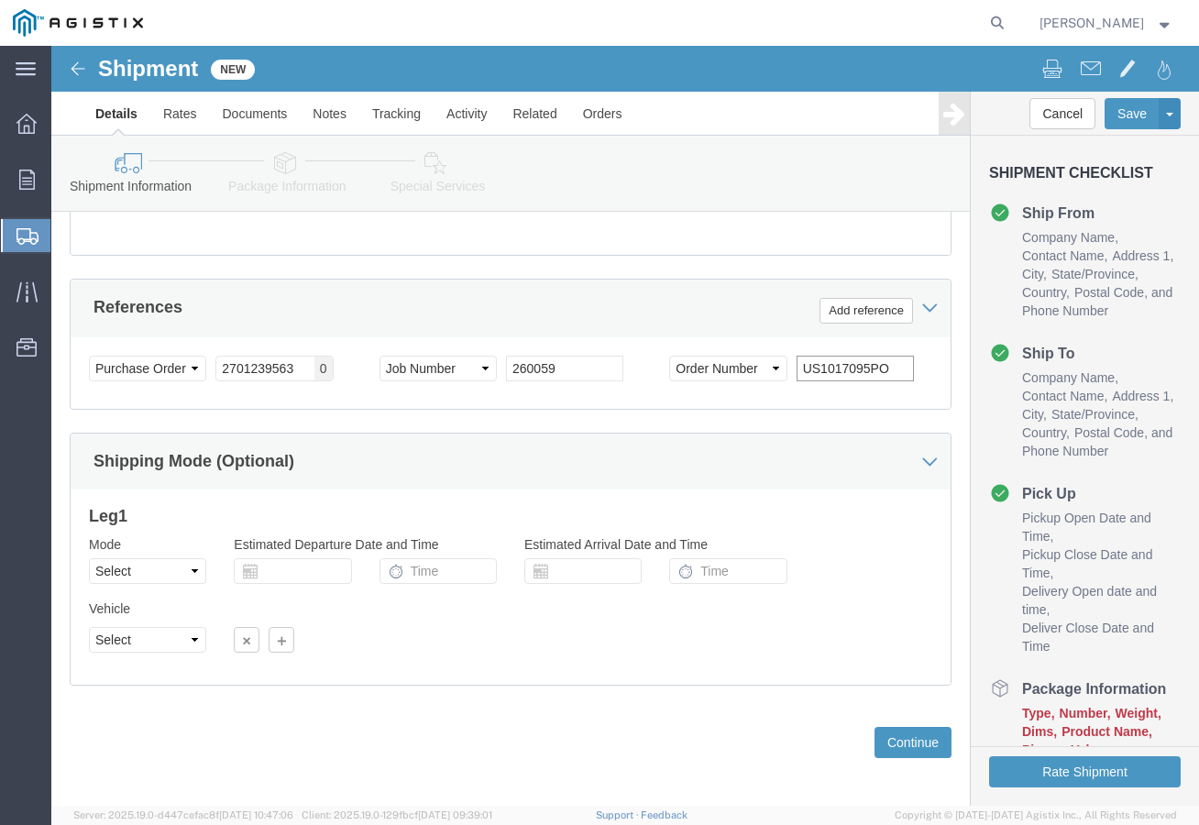
scroll to position [1112, 0]
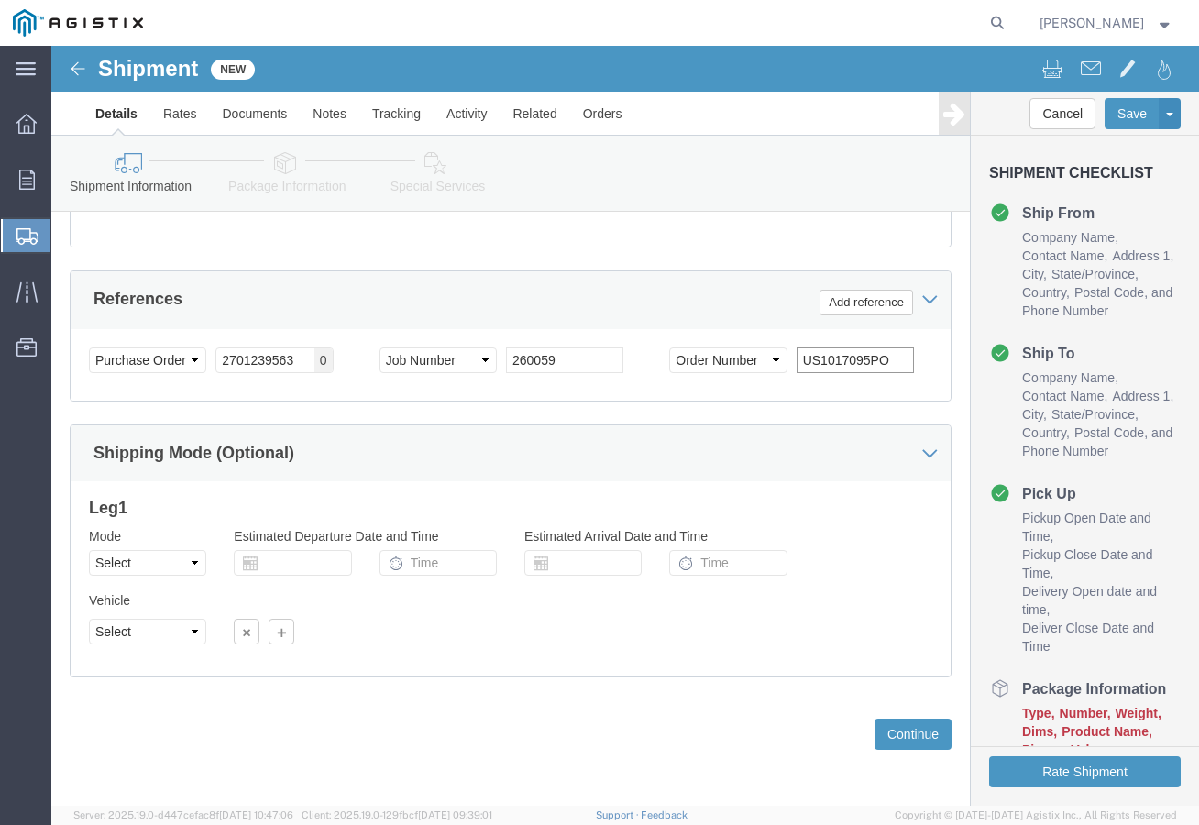
type input "US1017095PO"
click select "Select Air Less than Truckload Multi-Leg Ocean Freight Rail Small Parcel Truckl…"
select select "LTL"
click select "Select Air Less than Truckload Multi-Leg Ocean Freight Rail Small Parcel Truckl…"
click select "Select Straight Truck"
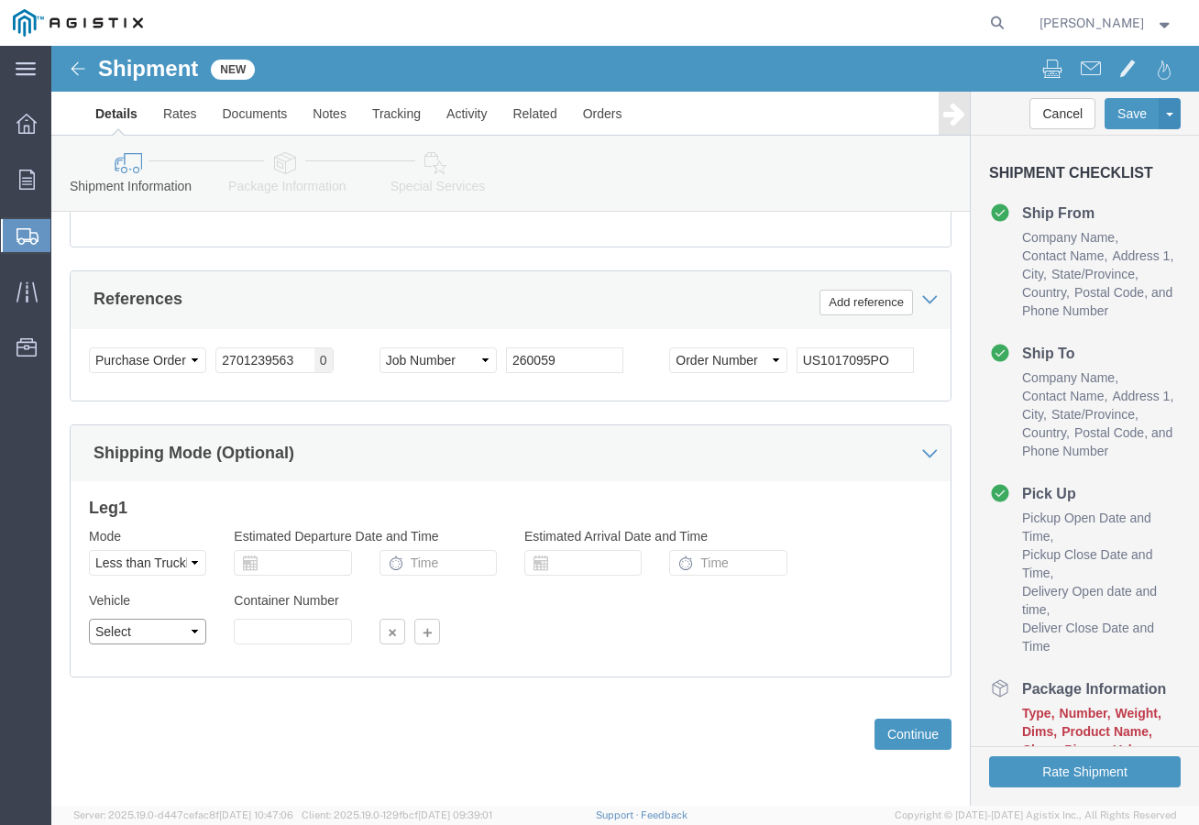
select select "STTR"
click select "Select Straight Truck"
click button "Continue"
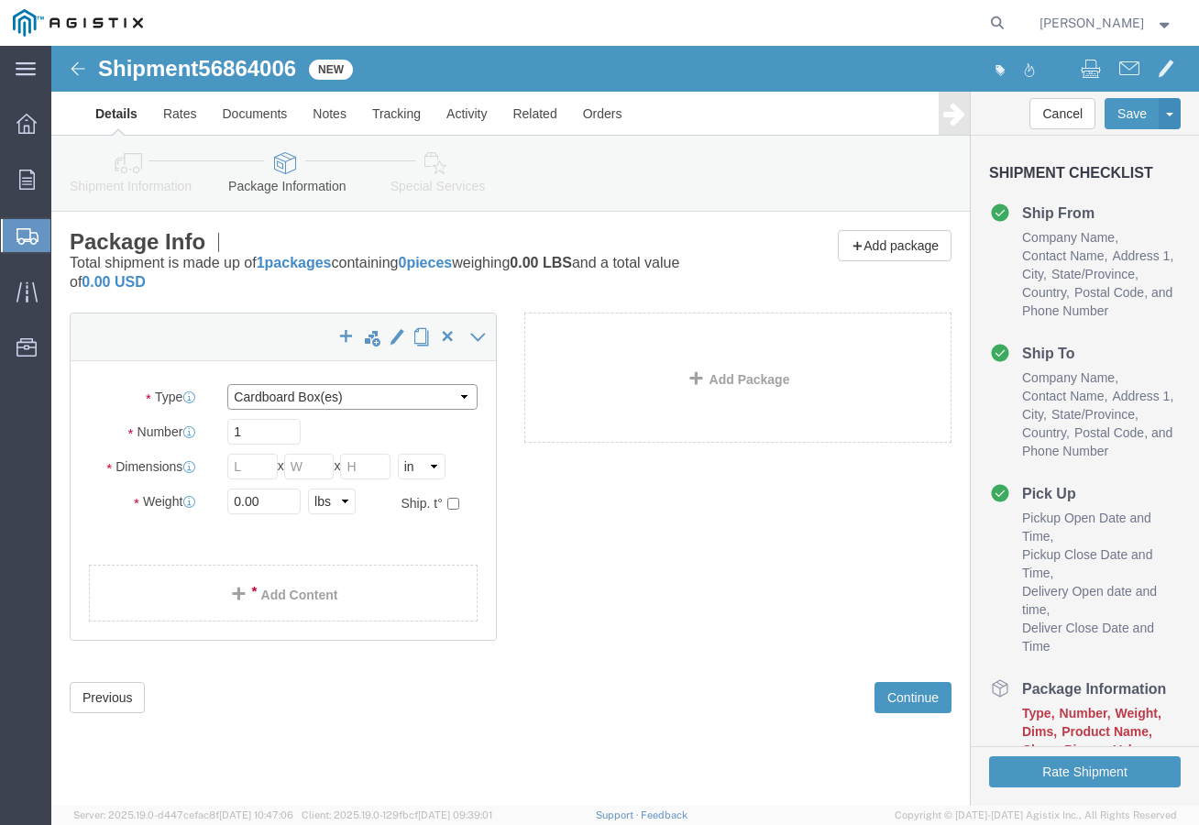
click select "Select Bulk Bundle(s) Cardboard Box(es) Carton(s) Crate(s) Drum(s) (Fiberboard)…"
select select "PSNS"
click select "Select Bulk Bundle(s) Cardboard Box(es) Carton(s) Crate(s) Drum(s) (Fiberboard)…"
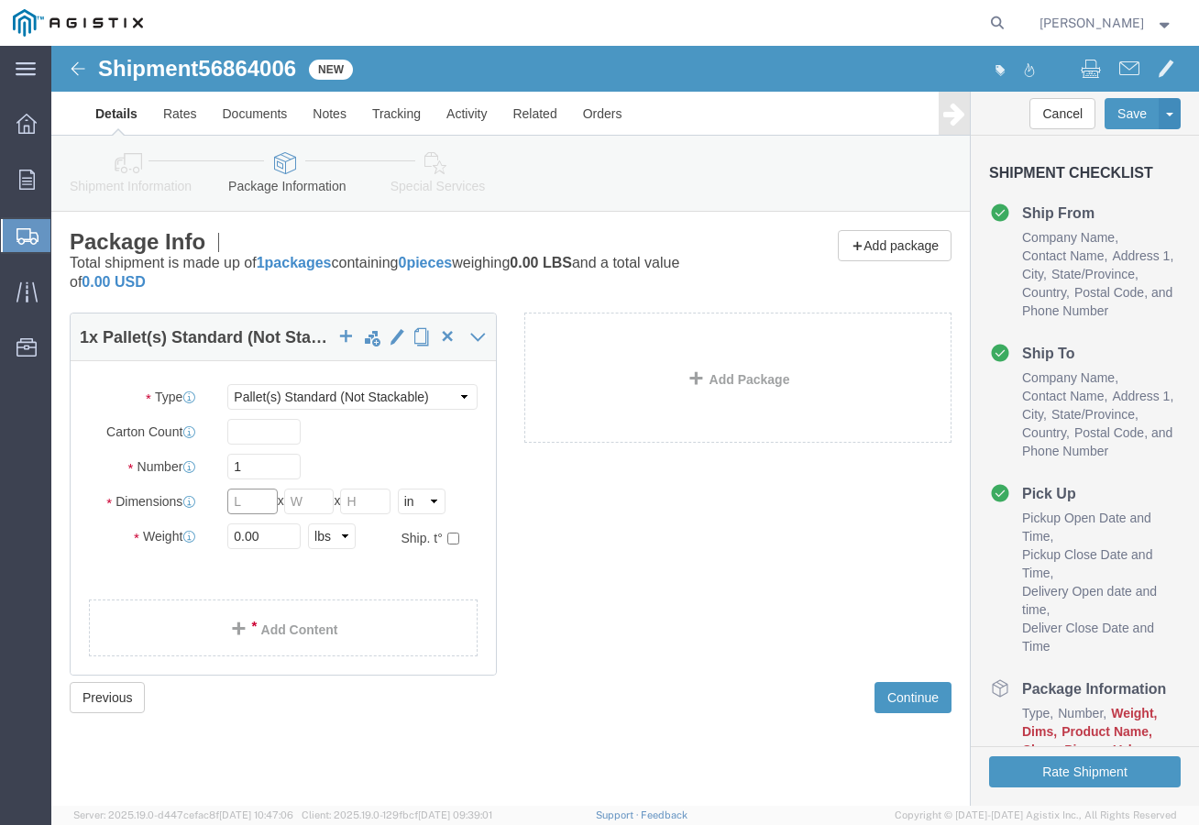
click input "text"
type input "48"
type input "40"
type input "15"
type input "90"
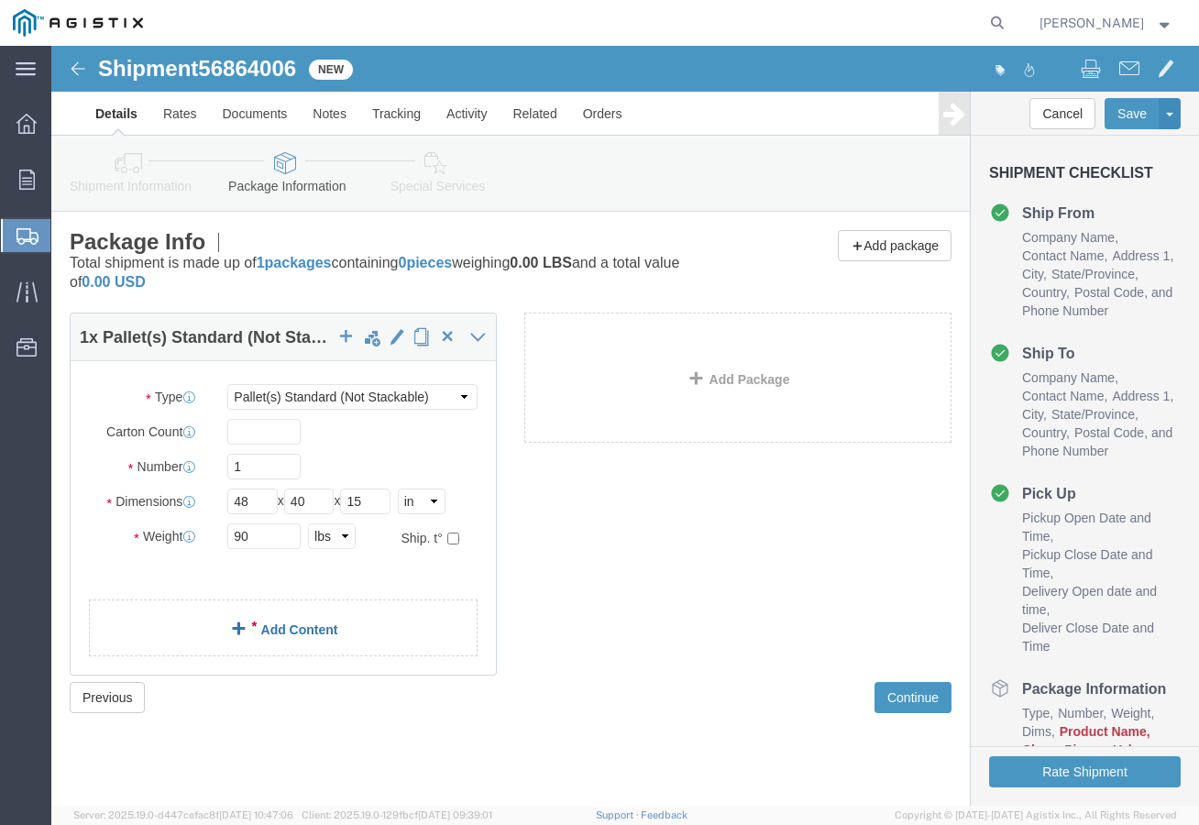
click div "1 x Pallet(s) Standard (Not Stackable) Package Type Select Bulk Bundle(s) Cardb…"
click link "Add Content"
click div
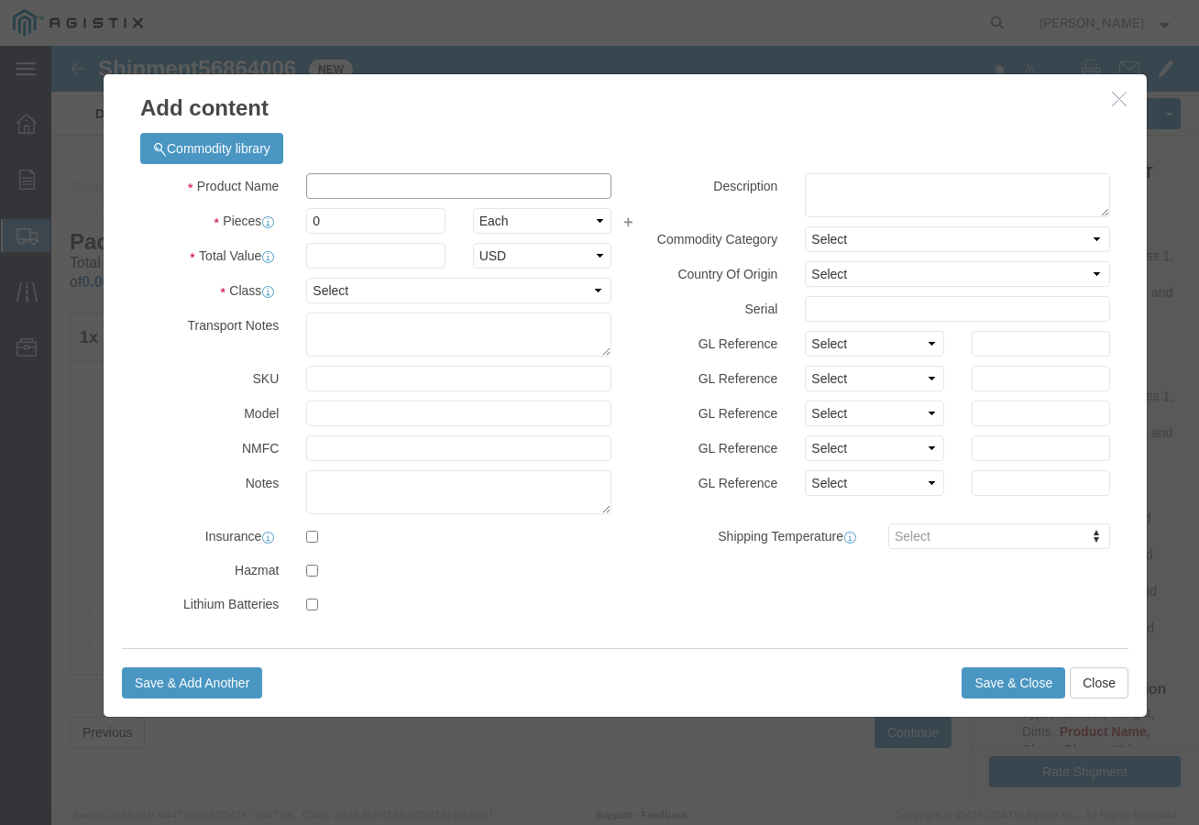
click input "text"
type input "PIPE SUPPORTS"
drag, startPoint x: 276, startPoint y: 176, endPoint x: 249, endPoint y: 174, distance: 26.7
click div "0"
type input "2"
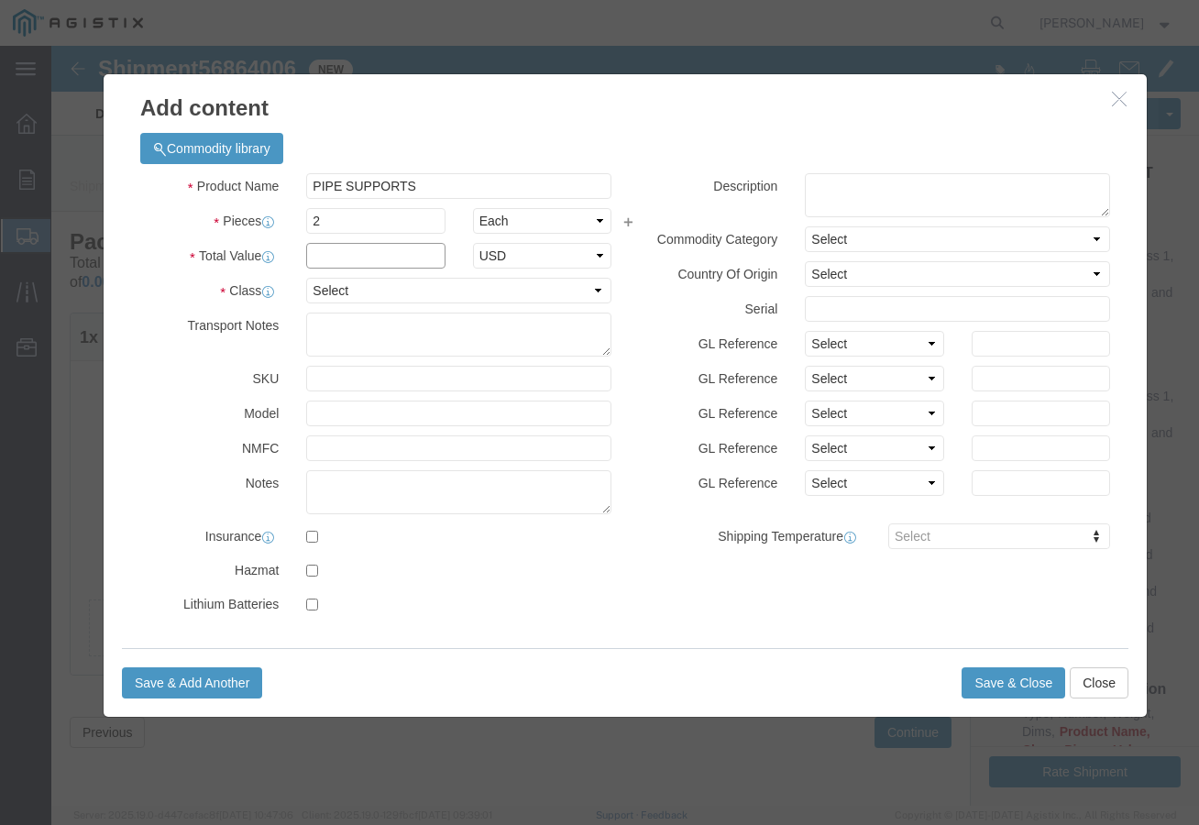
click input "text"
type input "598.50"
click select "Select 50 55 60 65 70 85 92.5 100 125 175 250 300 400"
select select "50"
click select "Select 50 55 60 65 70 85 92.5 100 125 175 250 300 400"
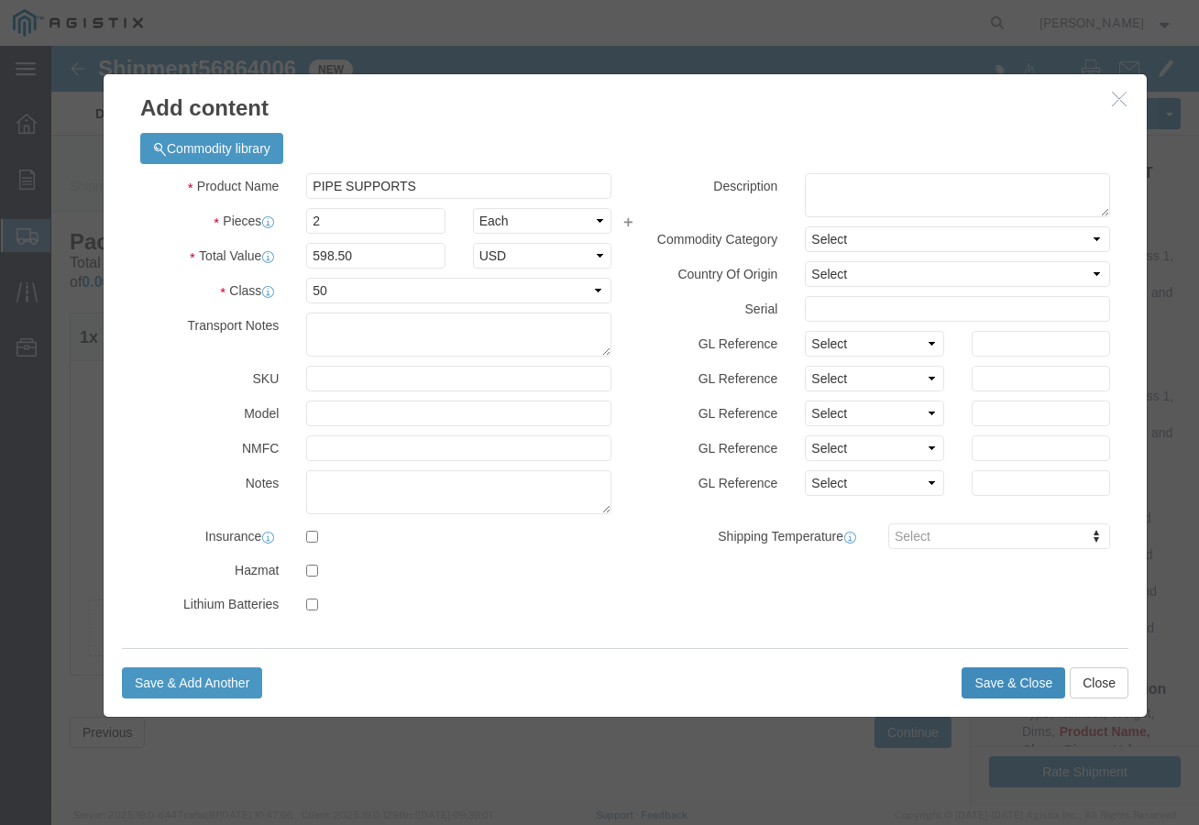
click button "Save & Close"
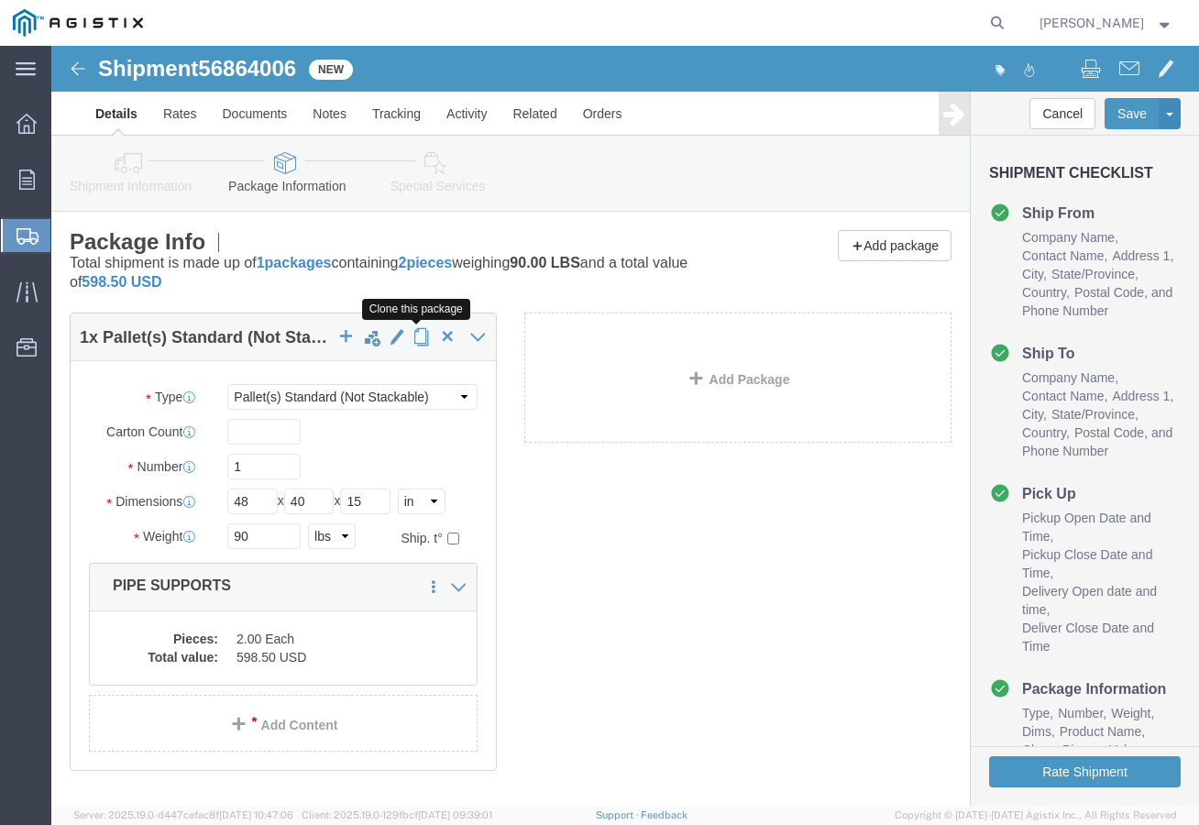
click span "button"
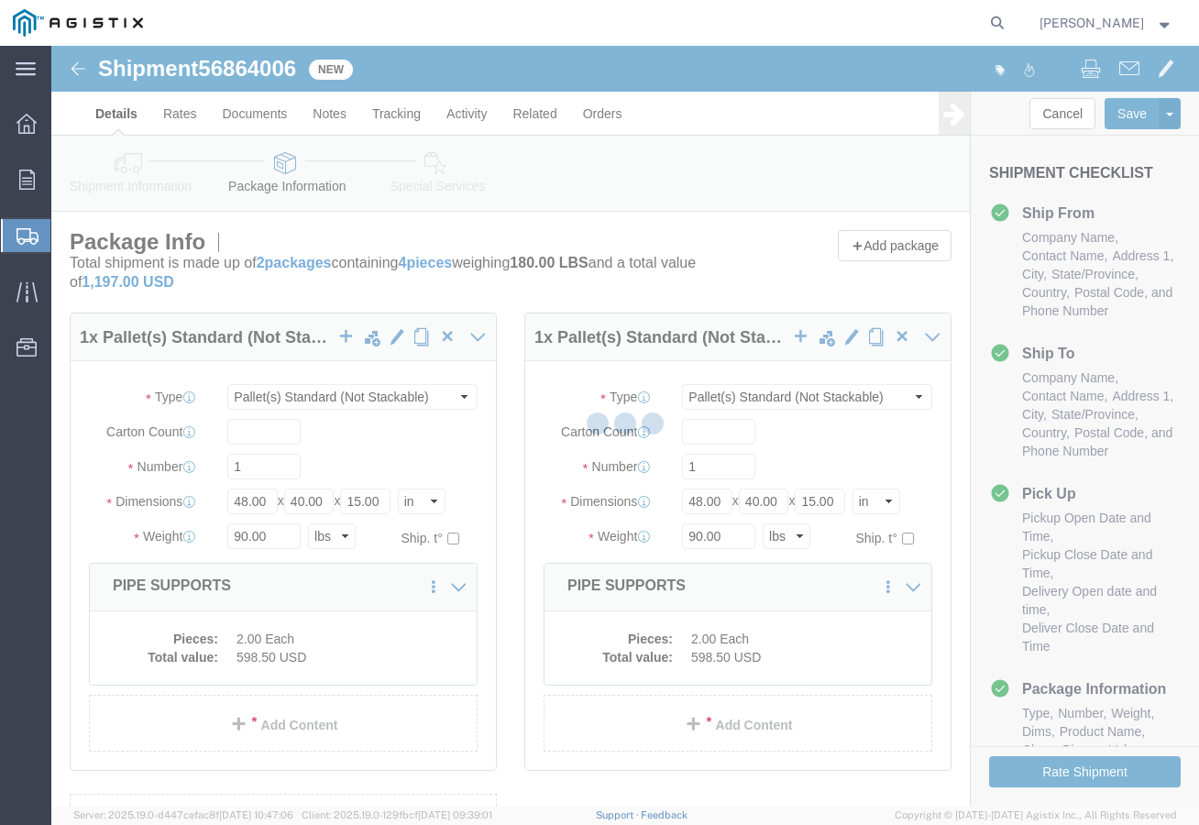
select select "PSNS"
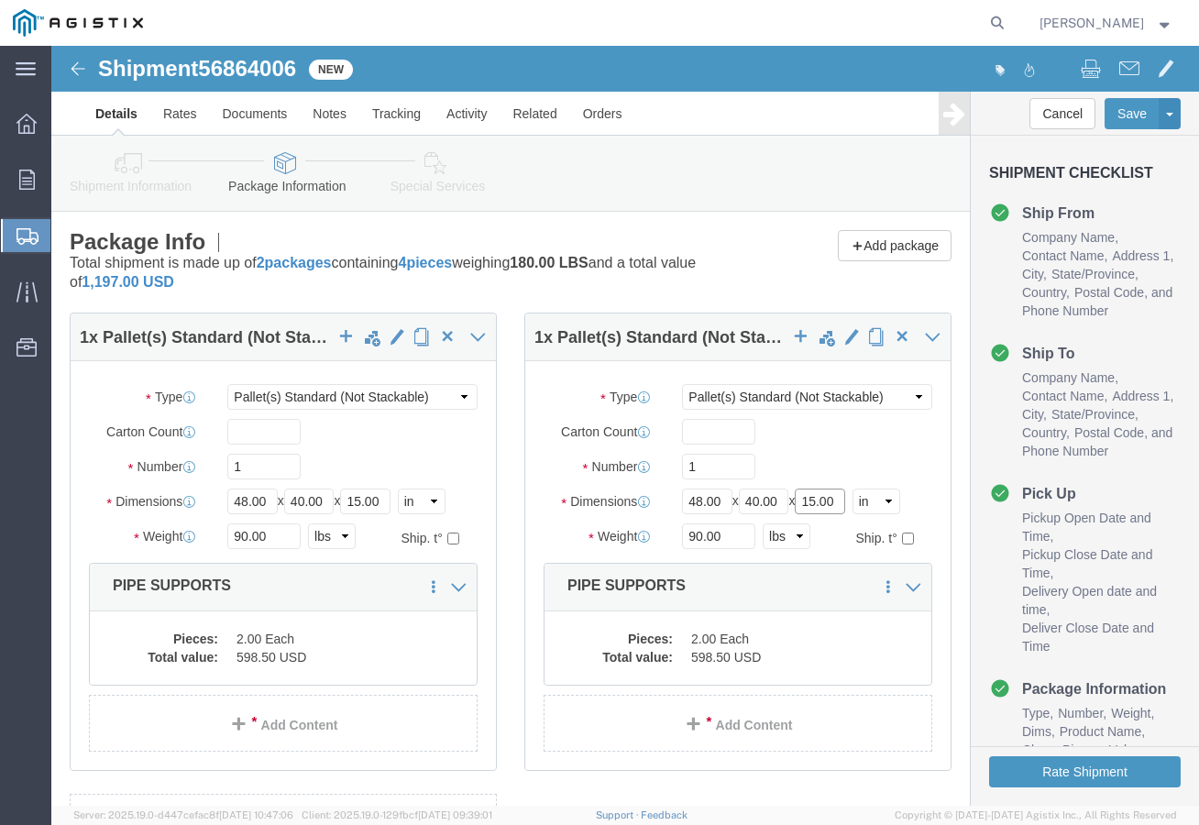
drag, startPoint x: 789, startPoint y: 458, endPoint x: 743, endPoint y: 461, distance: 46.9
click div "Length 48.00 x Width 40.00 x Height 15.00 Select cm ft in"
type input "14"
drag, startPoint x: 672, startPoint y: 491, endPoint x: 598, endPoint y: 494, distance: 74.3
click div "Weight 90.00 Select kgs lbs Ship. t°"
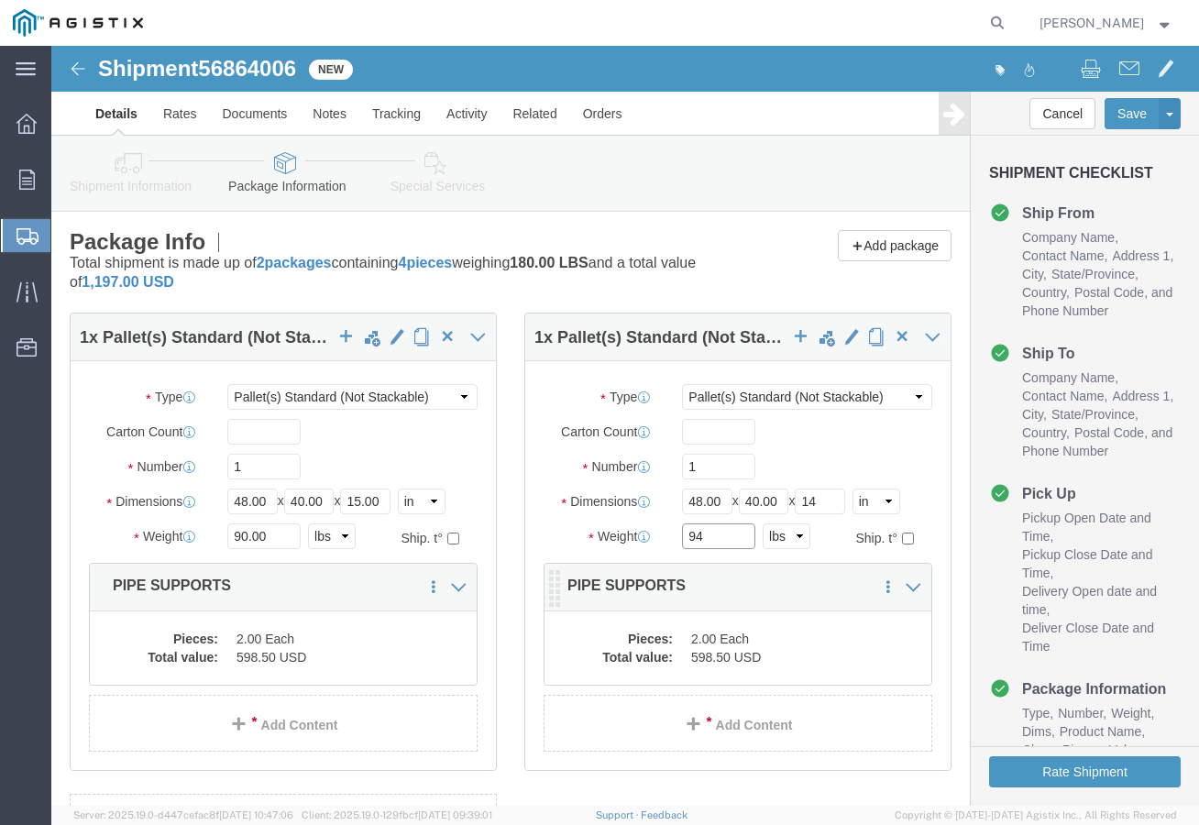
type input "94"
click p "PIPE SUPPORTS"
click dd "598.50 USD"
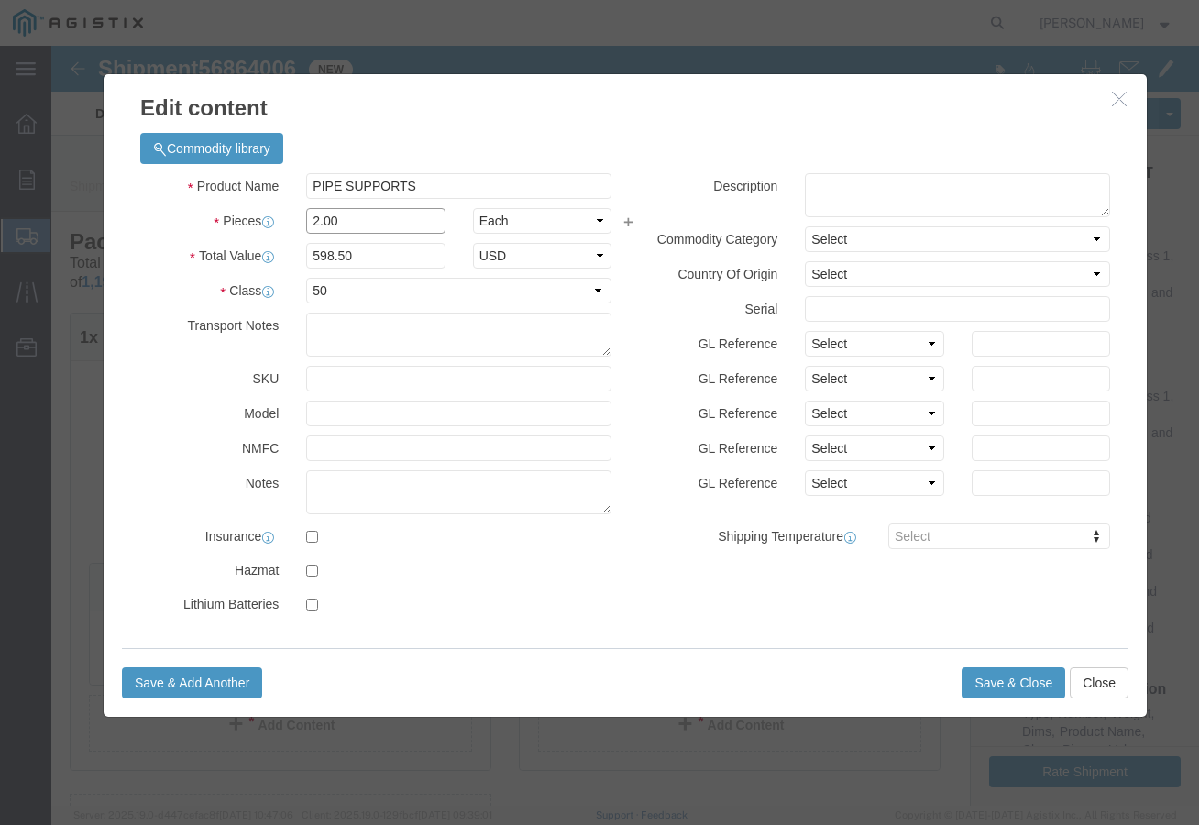
drag, startPoint x: 298, startPoint y: 177, endPoint x: 239, endPoint y: 172, distance: 58.9
click div "2.00"
type input "1"
drag, startPoint x: 308, startPoint y: 215, endPoint x: 248, endPoint y: 210, distance: 60.7
click div "299.25"
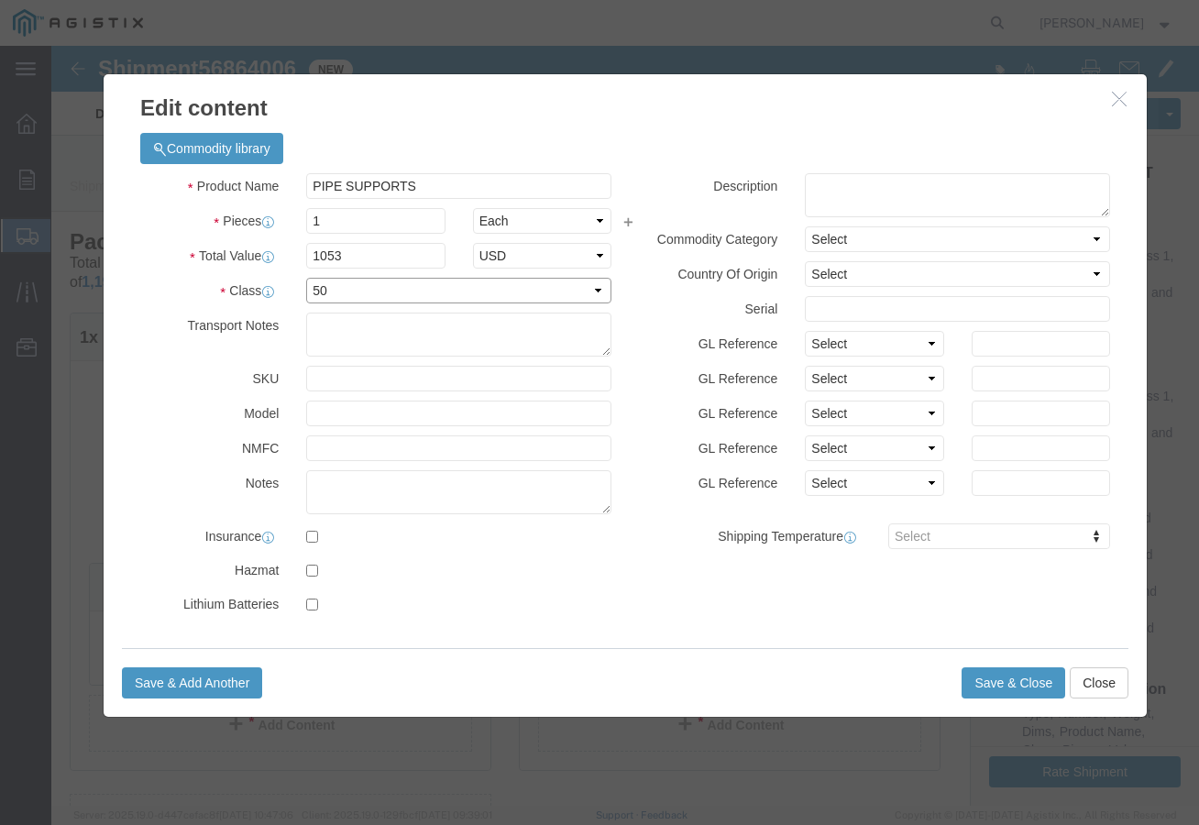
click select "Select 50 55 60 65 70 85 92.5 100 125 175 250 300 400"
click div "Serial"
drag, startPoint x: 342, startPoint y: 212, endPoint x: 231, endPoint y: 212, distance: 110.9
click div "Total Value 1053 Select ADP AED AFN ALL AMD AOA ARS ATS AUD AWG AZN BAM BBD BDT…"
type input "598.50"
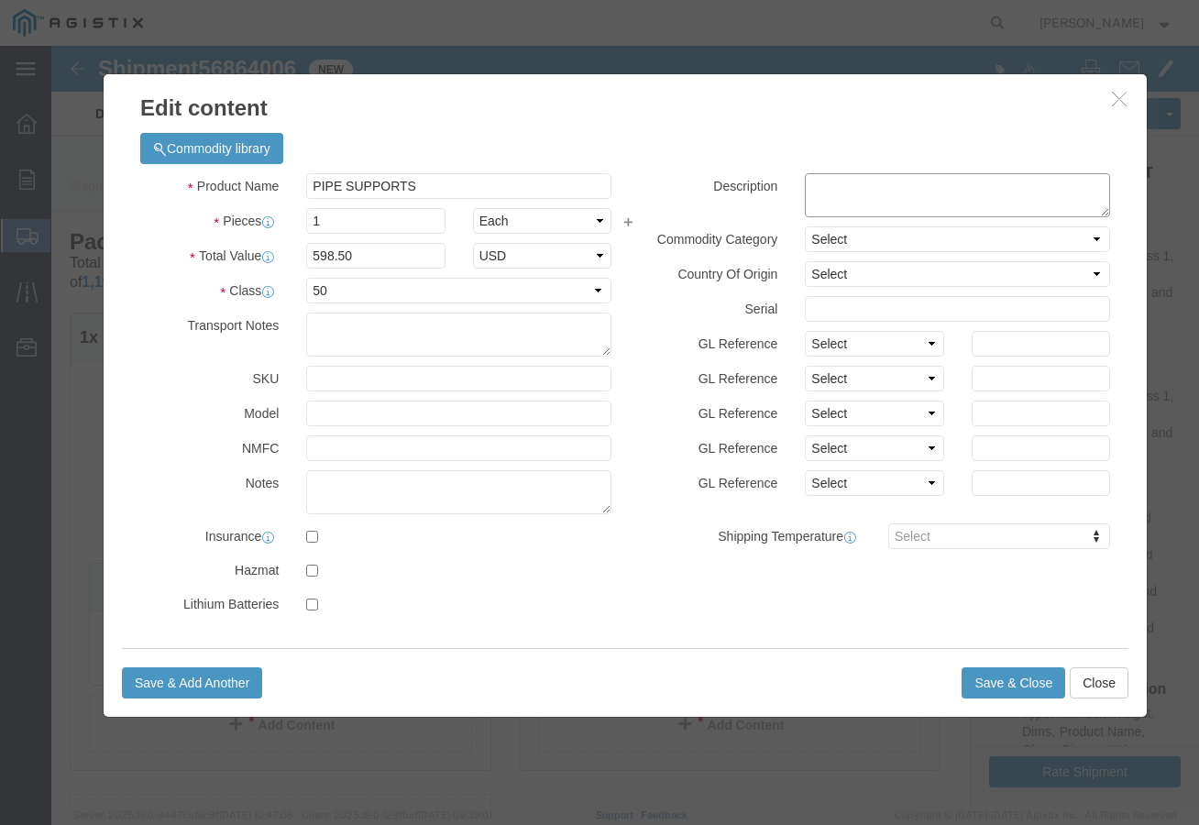
click textarea
type textarea "ITEM ID (8000237216)"
click button "Save & Close"
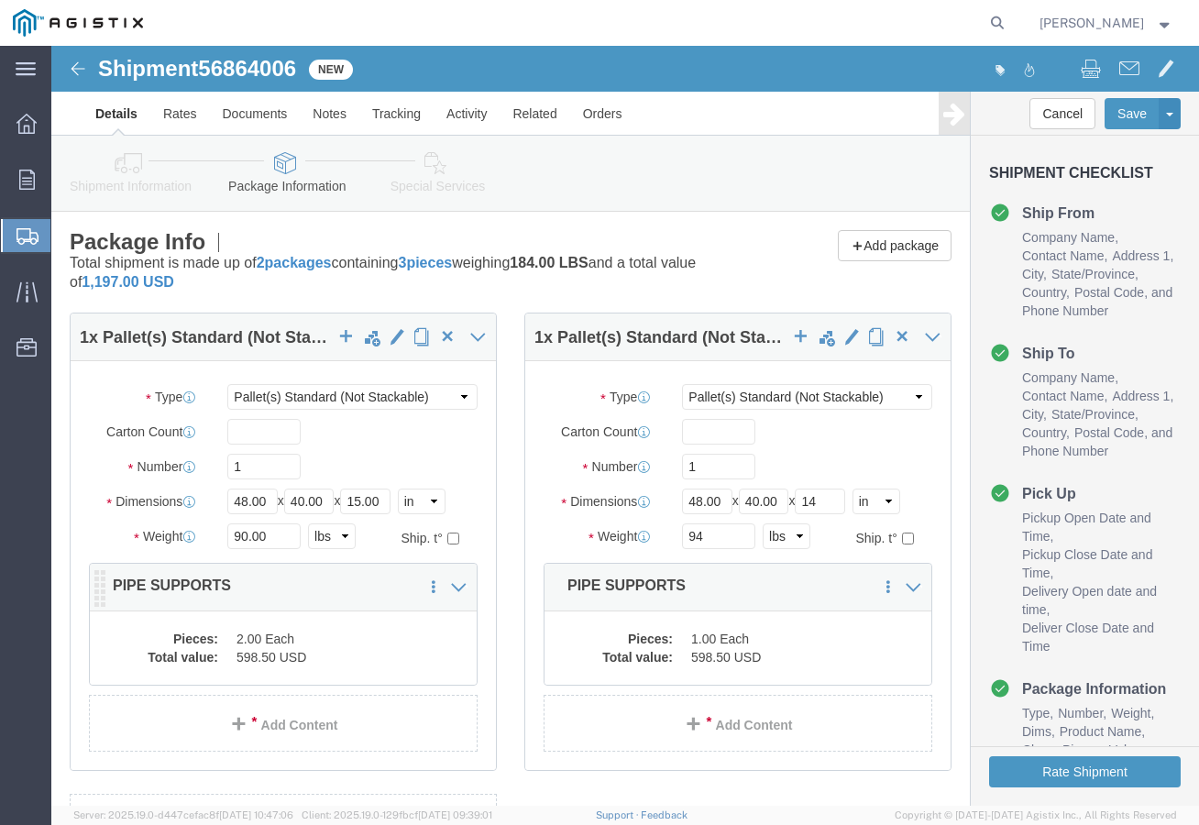
click dd "2.00 Each"
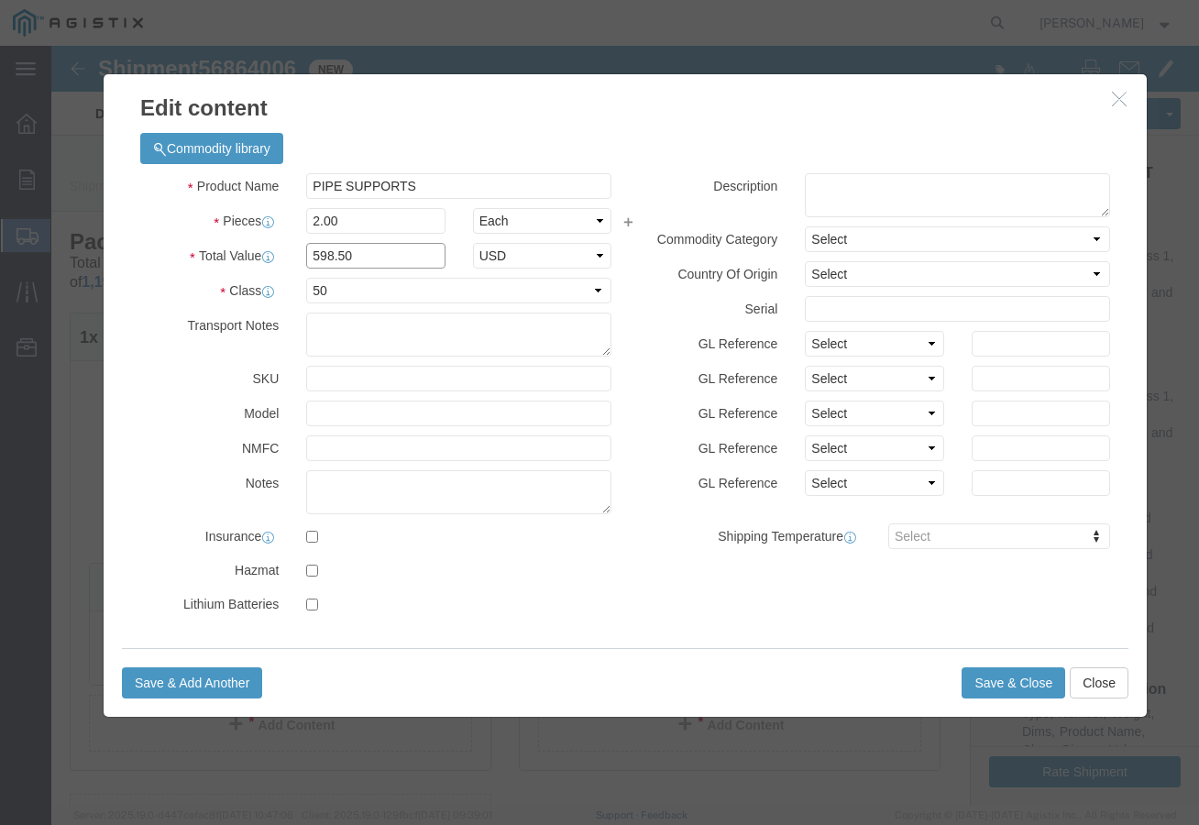
drag, startPoint x: 306, startPoint y: 208, endPoint x: 234, endPoint y: 207, distance: 72.4
click div "Total Value 598.50 Select ADP AED AFN ALL AMD AOA ARS ATS AUD AWG AZN BAM BBD B…"
type input "1053.00"
click textarea
type textarea "ITEM ID (8000237212)"
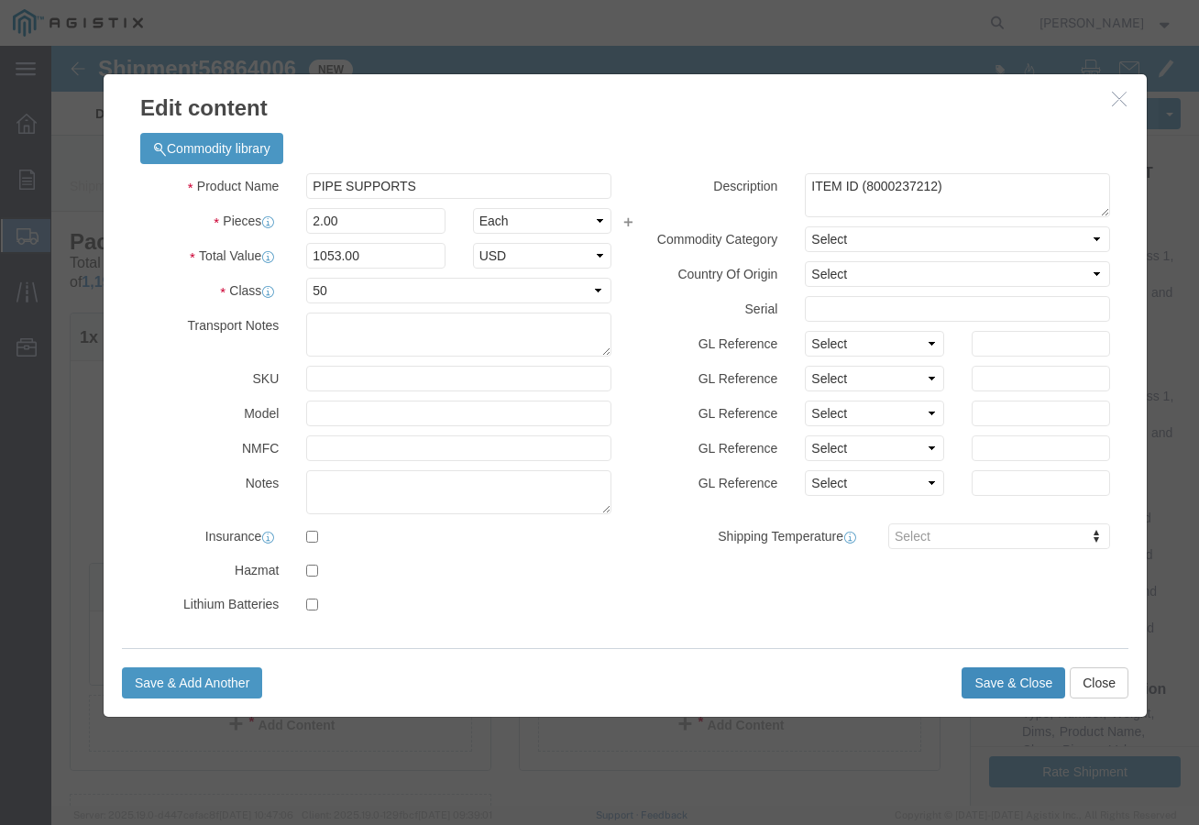
click button "Save & Close"
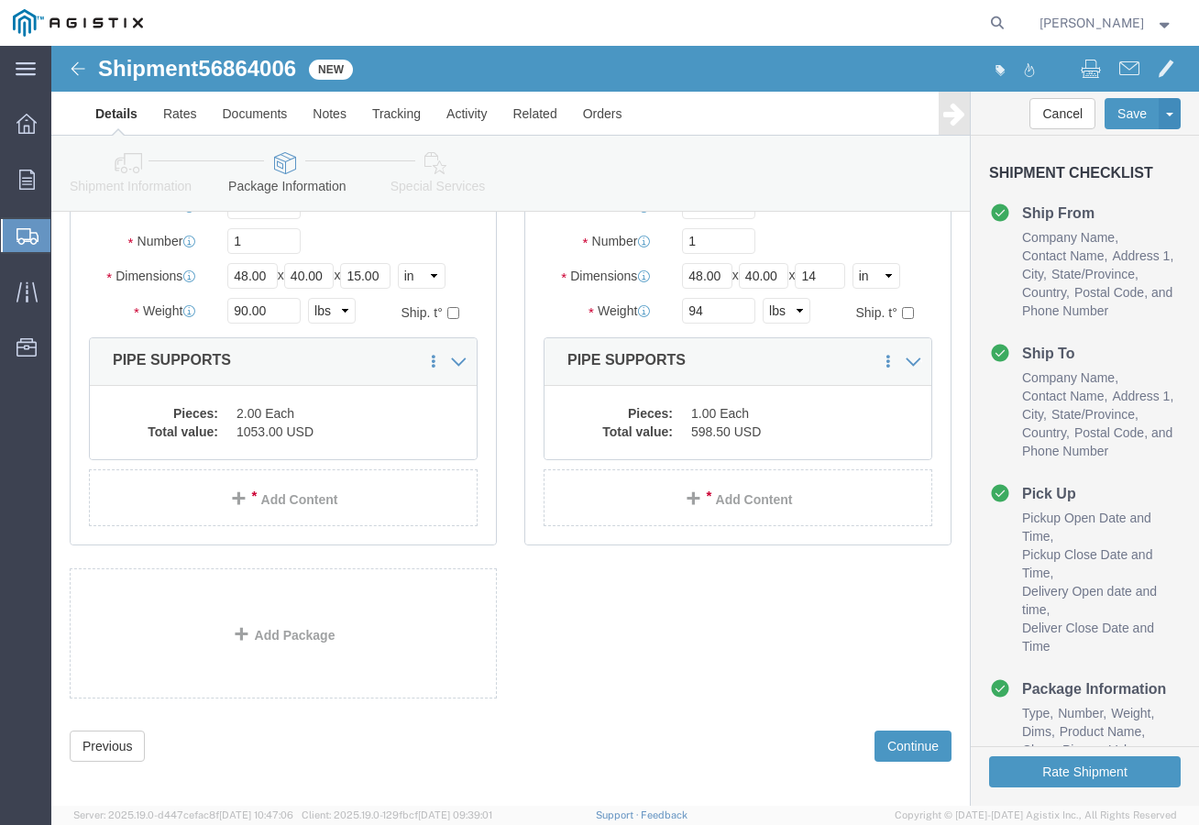
scroll to position [237, 0]
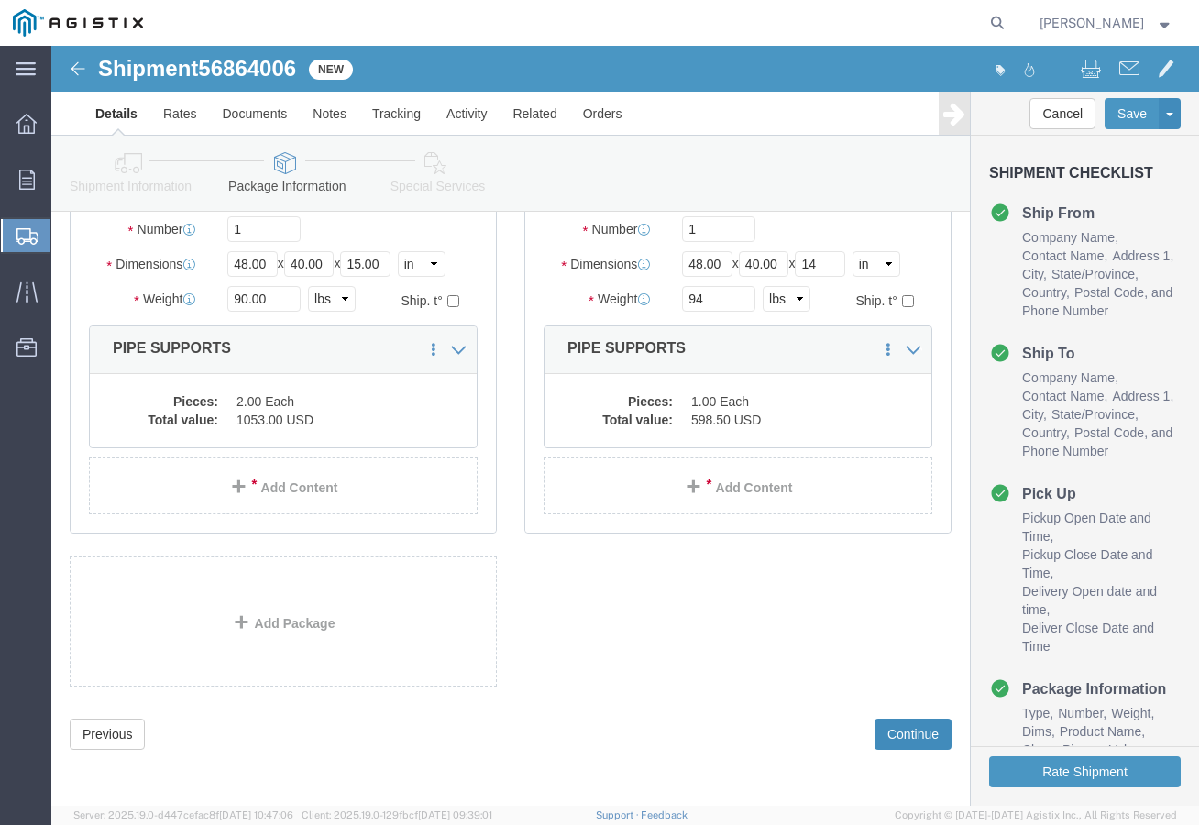
click button "Continue"
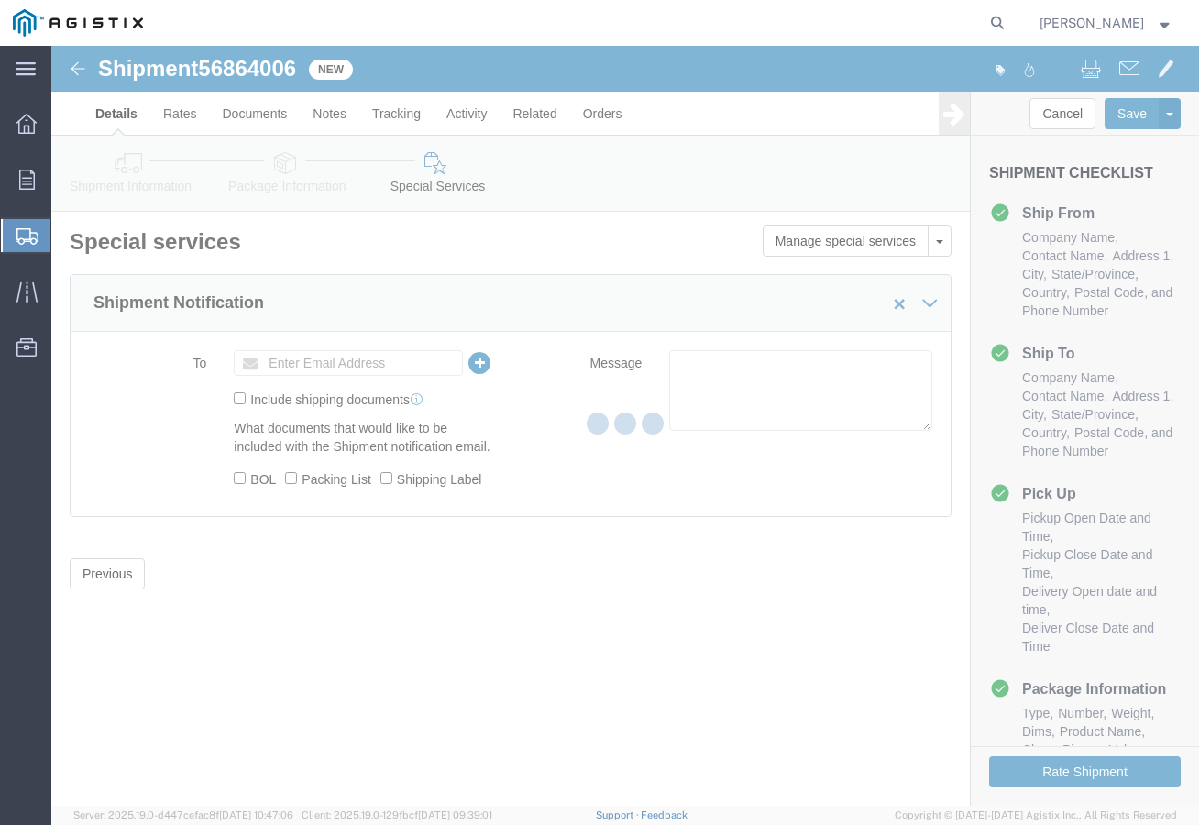
scroll to position [0, 0]
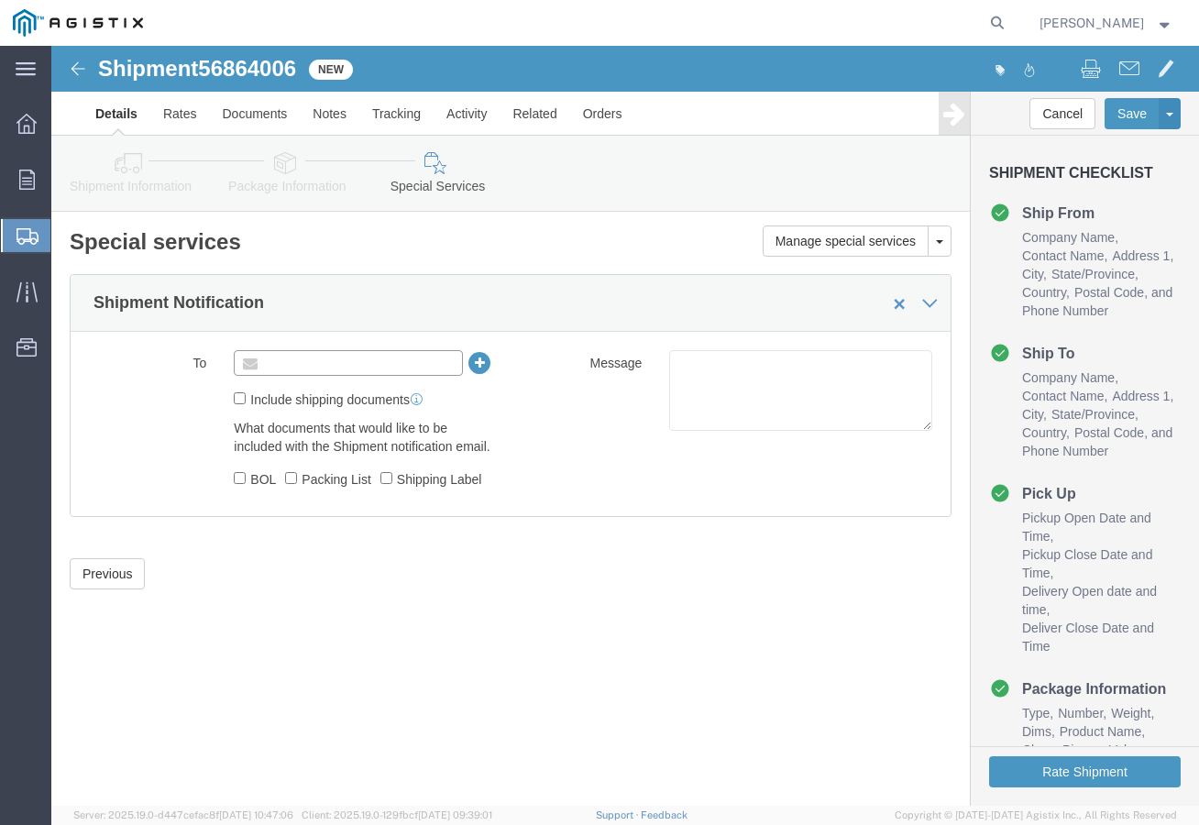
click input "text"
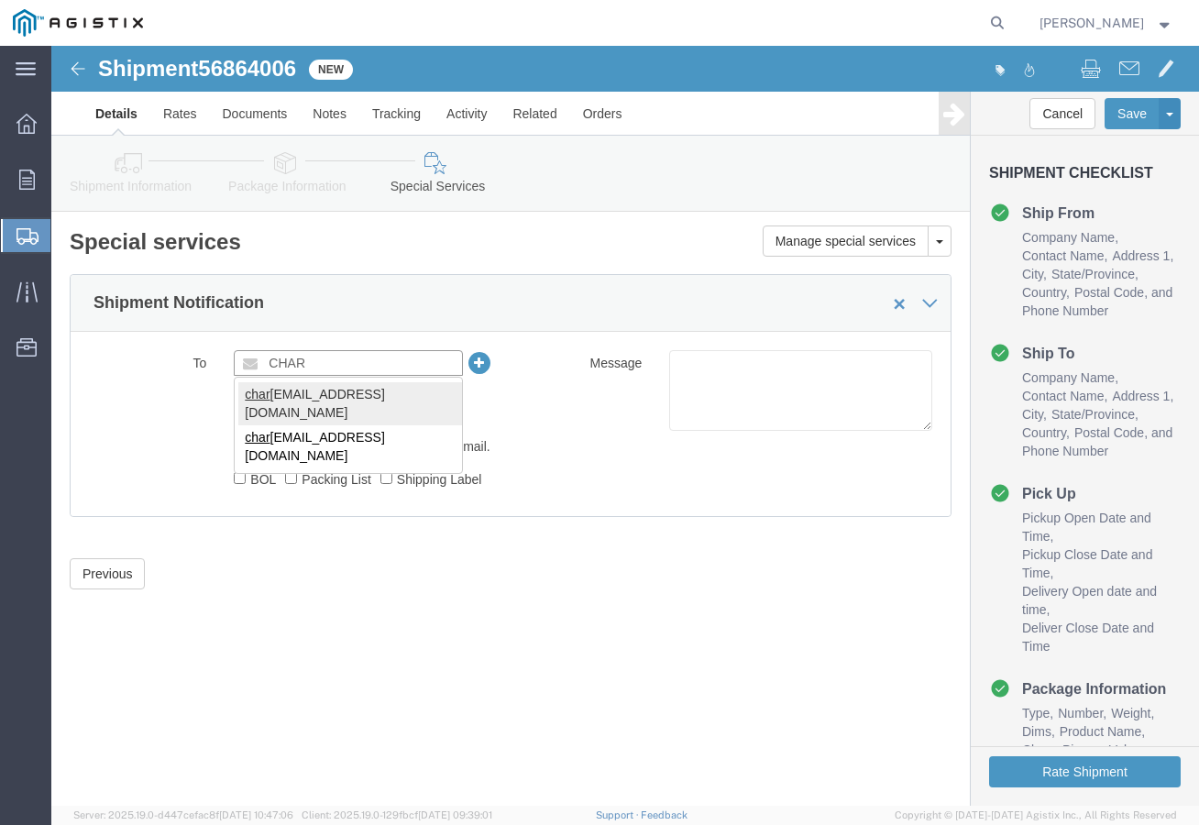
type input "CHAR"
type input "[EMAIL_ADDRESS][DOMAIN_NAME]"
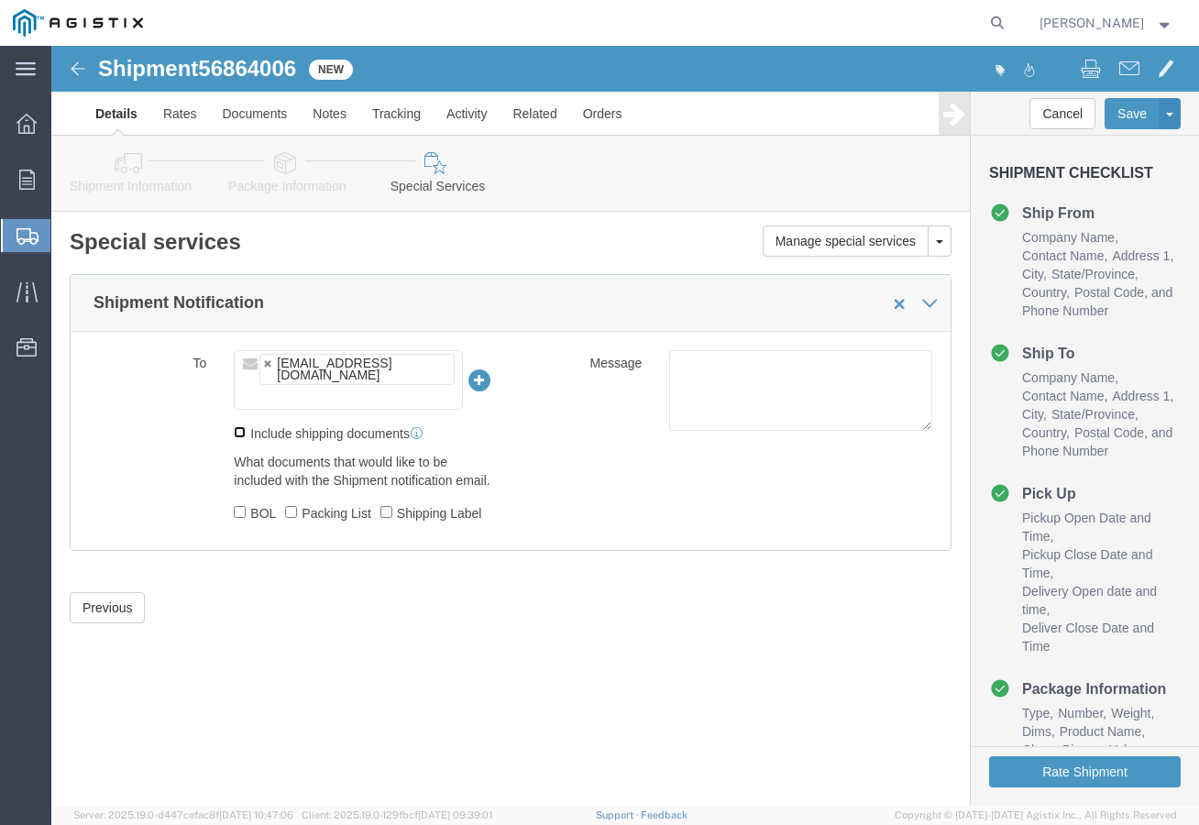
click input "Include shipping documents"
checkbox input "true"
click input "BOL"
checkbox input "true"
click input "Packing List"
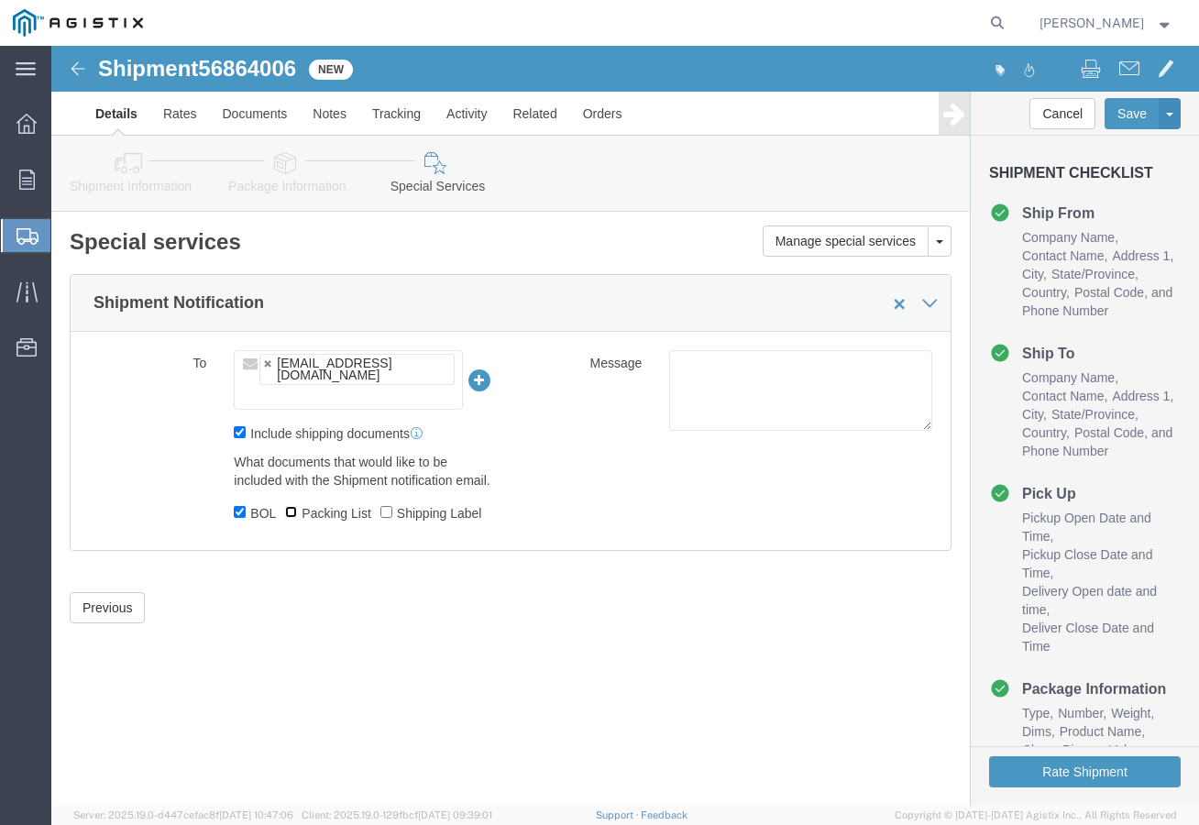
checkbox input "true"
click input "Shipping Label"
checkbox input "true"
click button "Rate Shipment"
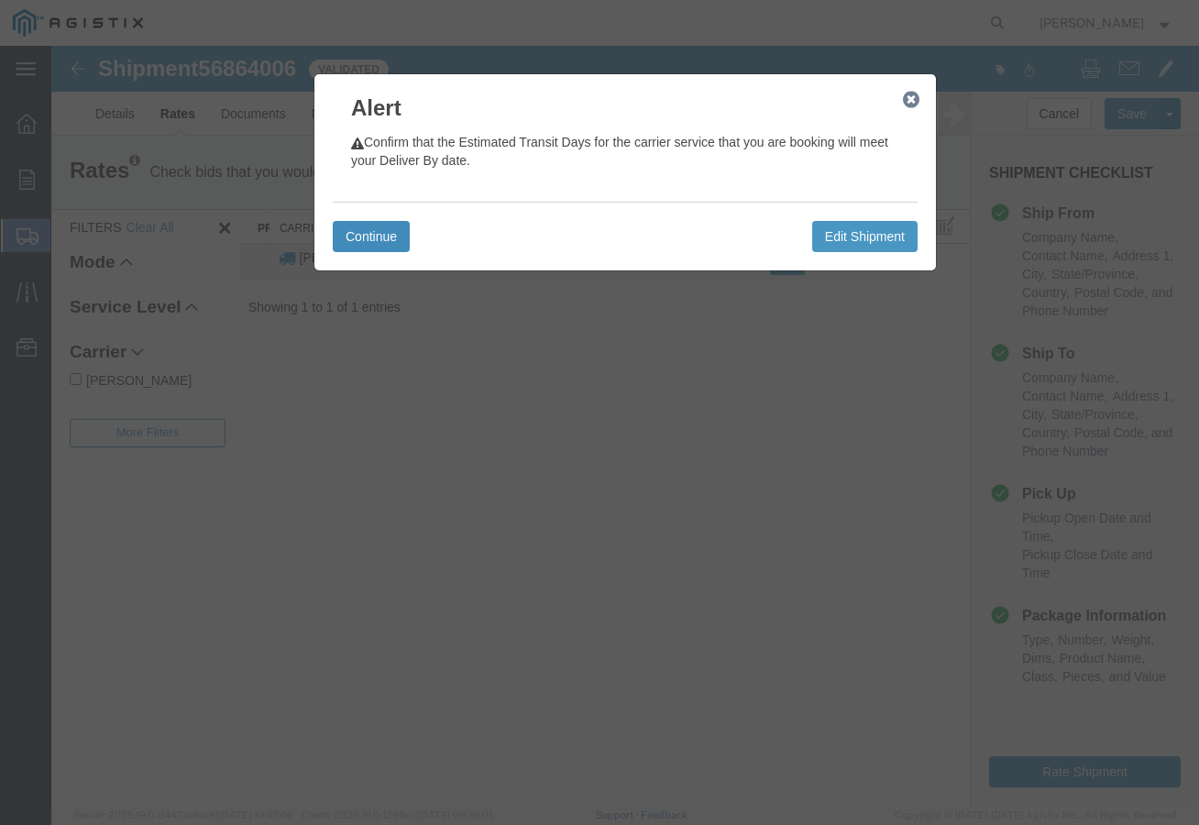
click at [373, 235] on button "Continue" at bounding box center [371, 236] width 77 height 31
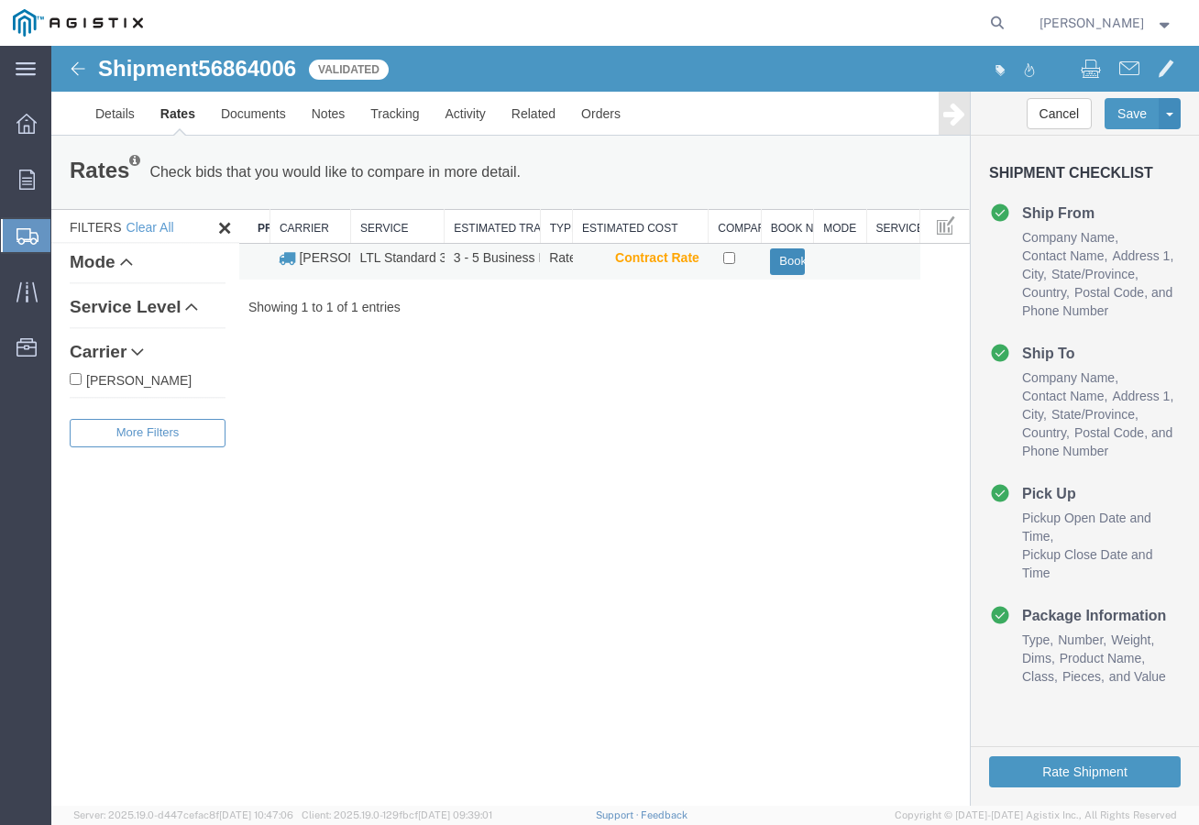
click at [789, 264] on button "Book" at bounding box center [787, 261] width 34 height 27
